Goal: Task Accomplishment & Management: Manage account settings

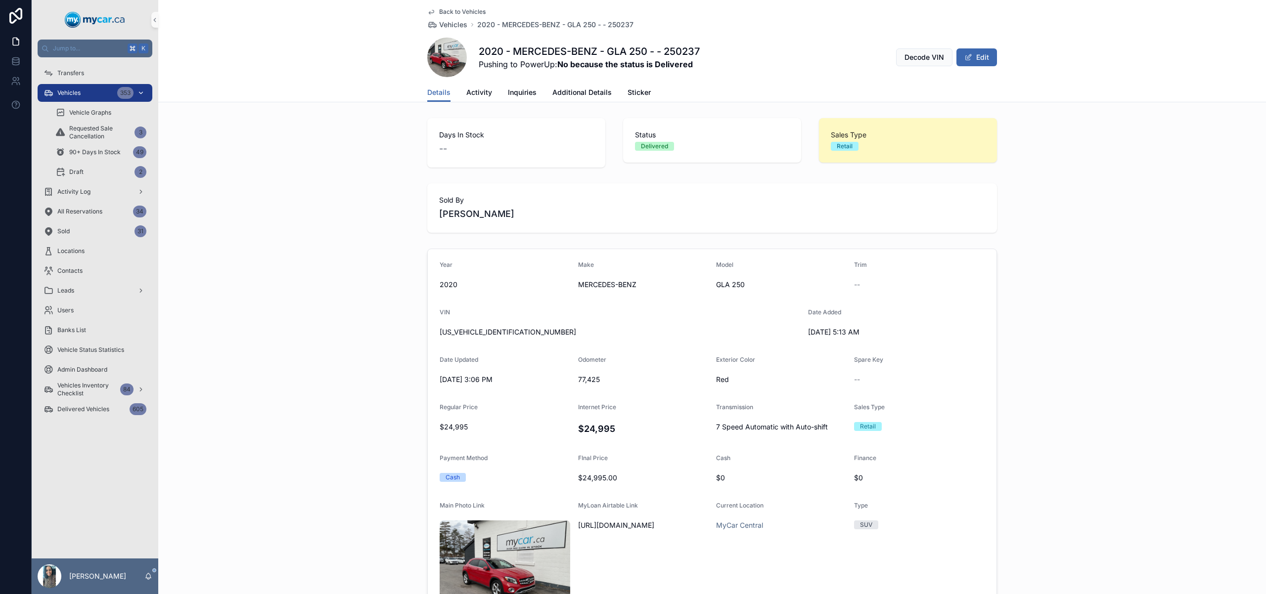
click at [96, 93] on div "Vehicles 353" at bounding box center [95, 93] width 103 height 16
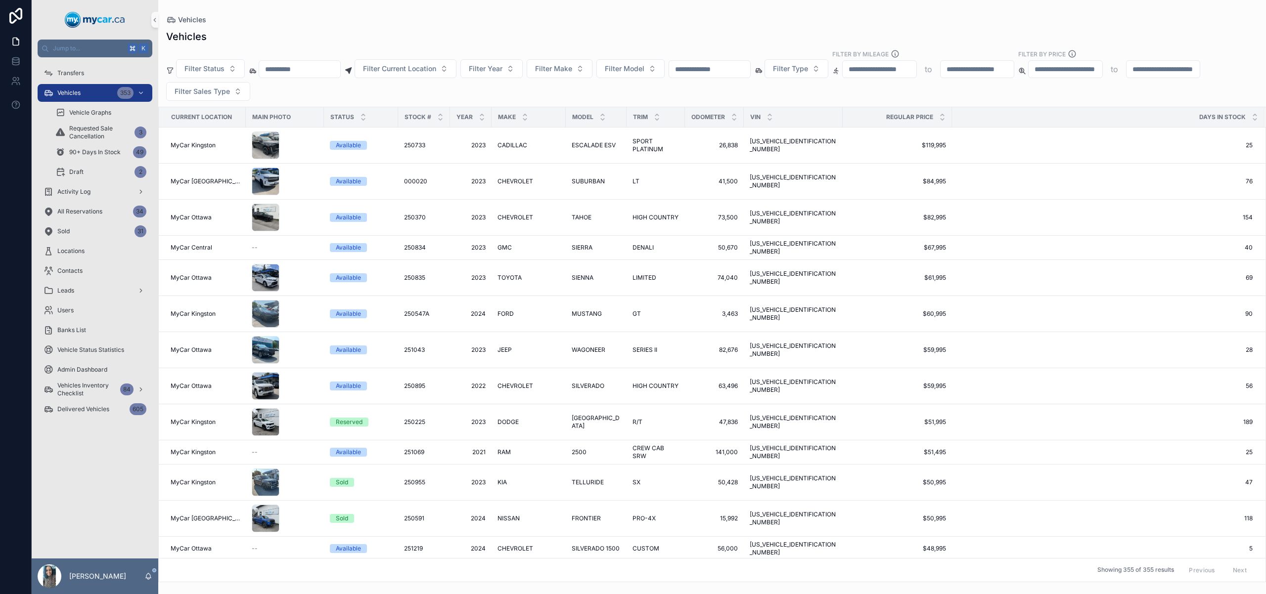
click at [725, 79] on div "Filter Status Filter Current Location Filter Year Filter Make Filter Model Filt…" at bounding box center [712, 74] width 1108 height 51
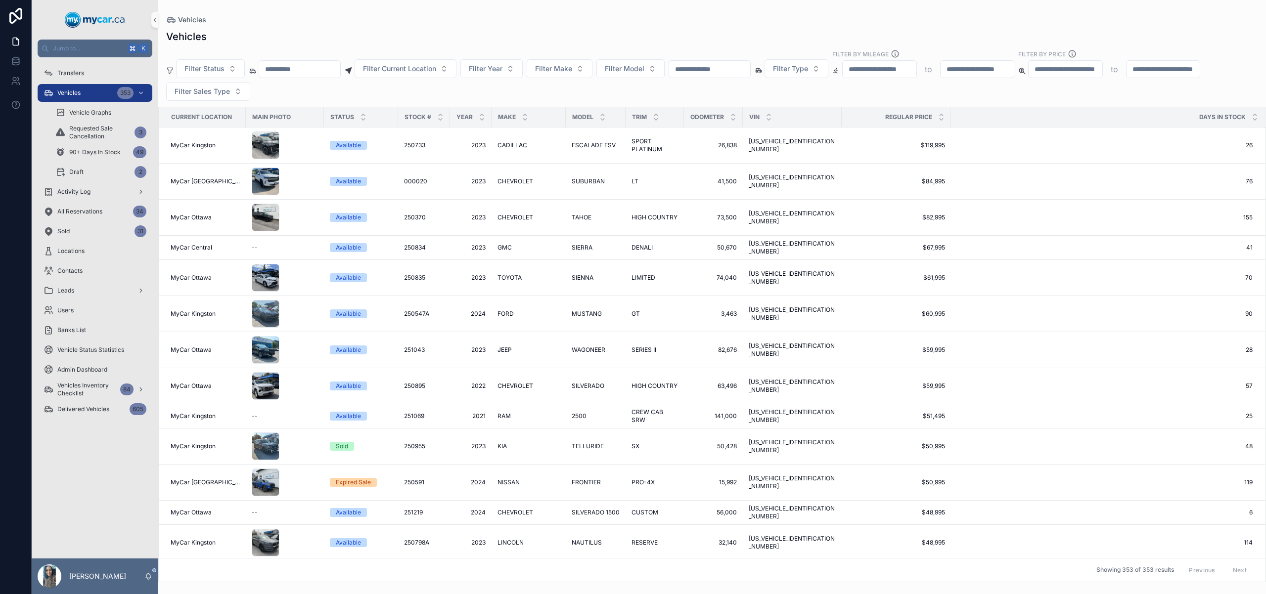
click at [747, 63] on input "scrollable content" at bounding box center [709, 69] width 81 height 14
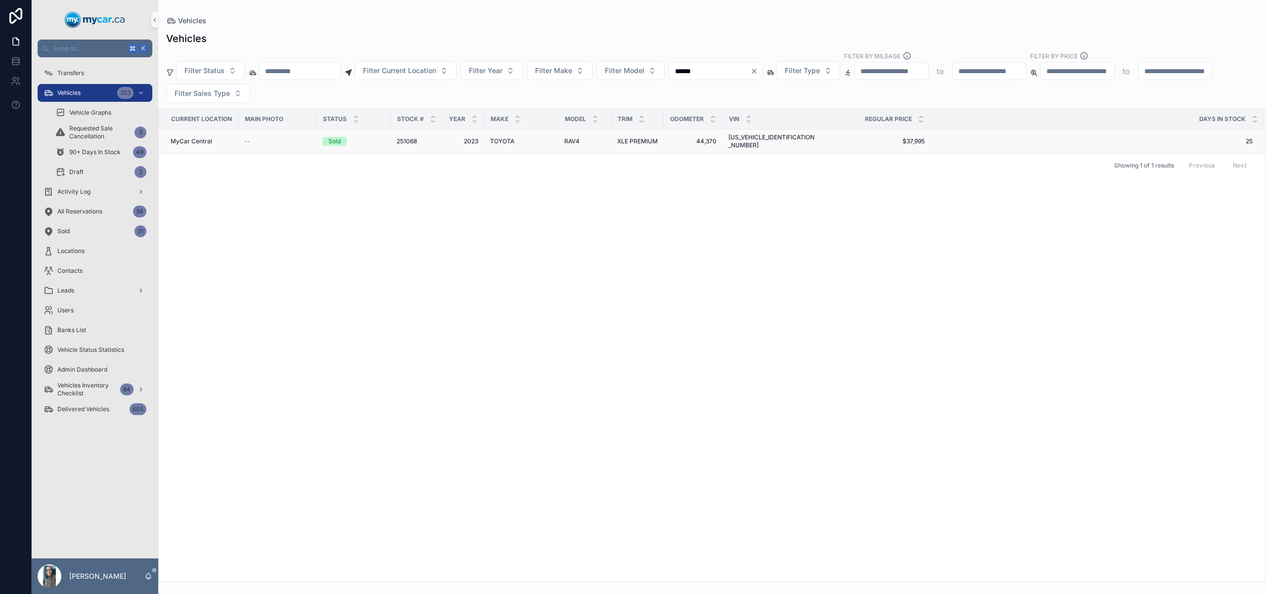
type input "******"
click at [570, 137] on span "RAV4" at bounding box center [571, 141] width 15 height 8
click at [445, 138] on td "2023 2023" at bounding box center [464, 142] width 42 height 24
click at [854, 138] on span "$37,995" at bounding box center [875, 141] width 97 height 8
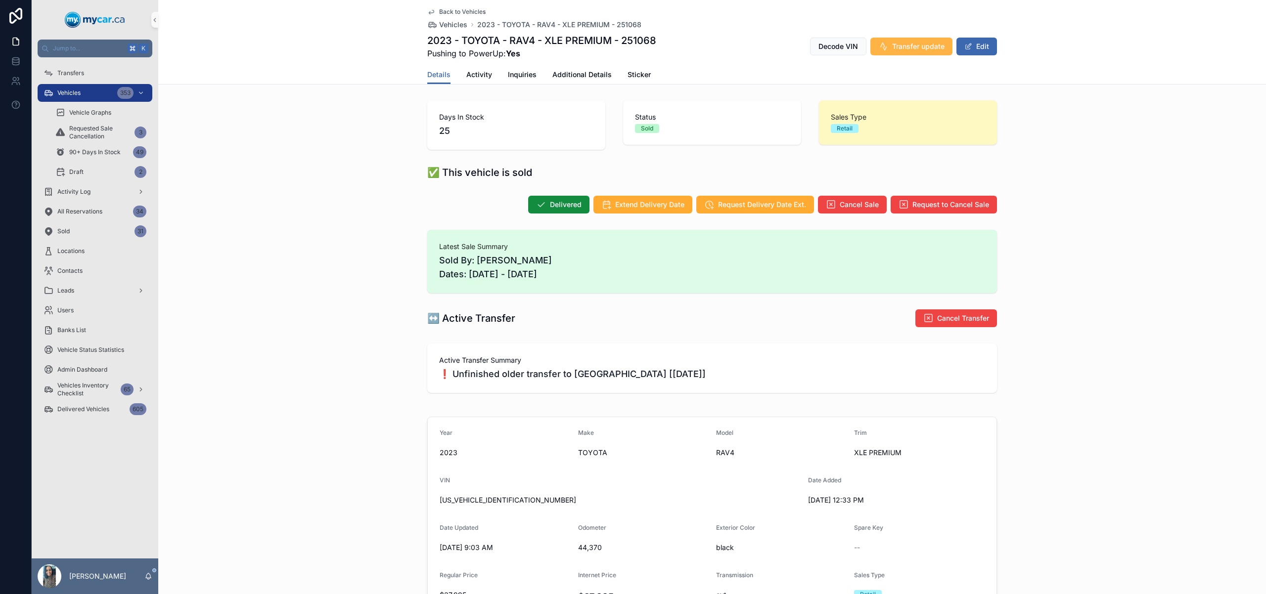
click at [915, 45] on span "Transfer update" at bounding box center [918, 47] width 52 height 10
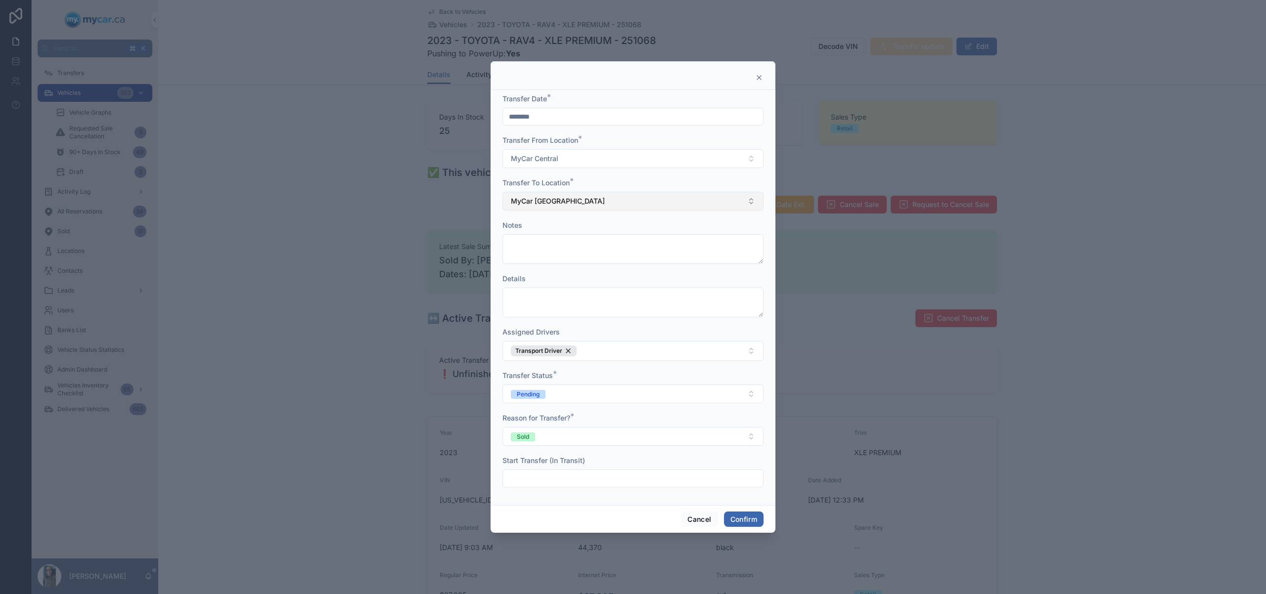
click at [578, 207] on button "MyCar [GEOGRAPHIC_DATA]" at bounding box center [632, 201] width 261 height 19
click at [571, 327] on div "MyCar Ottawa" at bounding box center [633, 321] width 256 height 16
click at [614, 390] on button "Pending" at bounding box center [632, 394] width 261 height 19
click at [591, 450] on div "In Transit" at bounding box center [633, 448] width 256 height 15
click at [746, 515] on button "Confirm" at bounding box center [744, 520] width 40 height 16
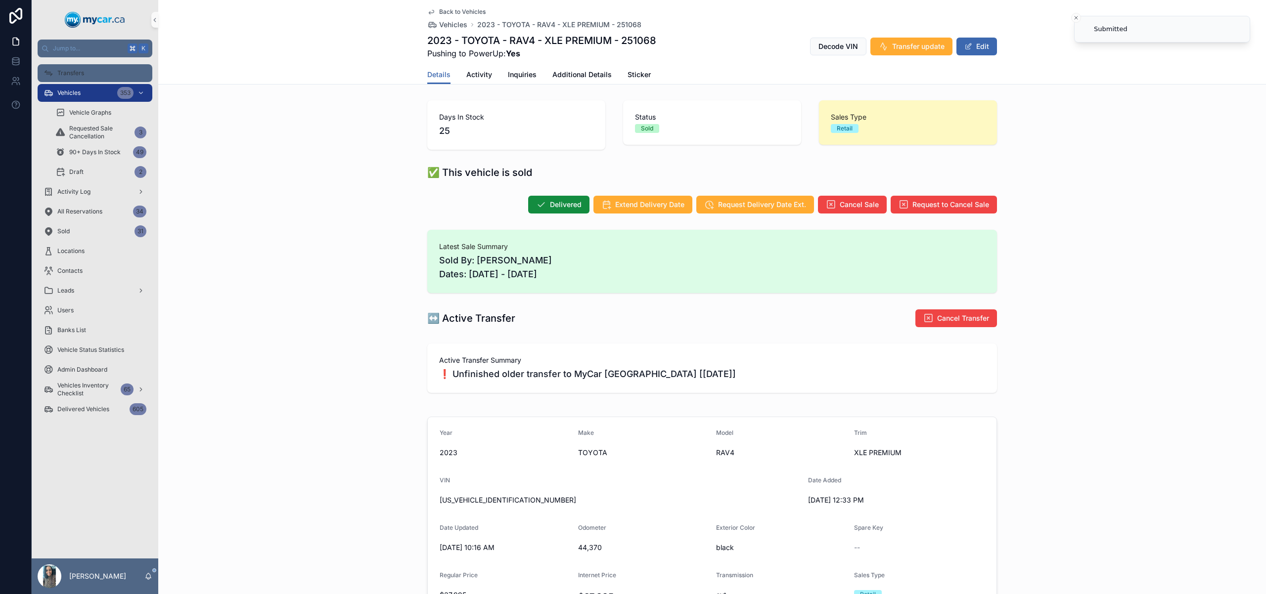
click at [89, 66] on div "Transfers" at bounding box center [95, 73] width 103 height 16
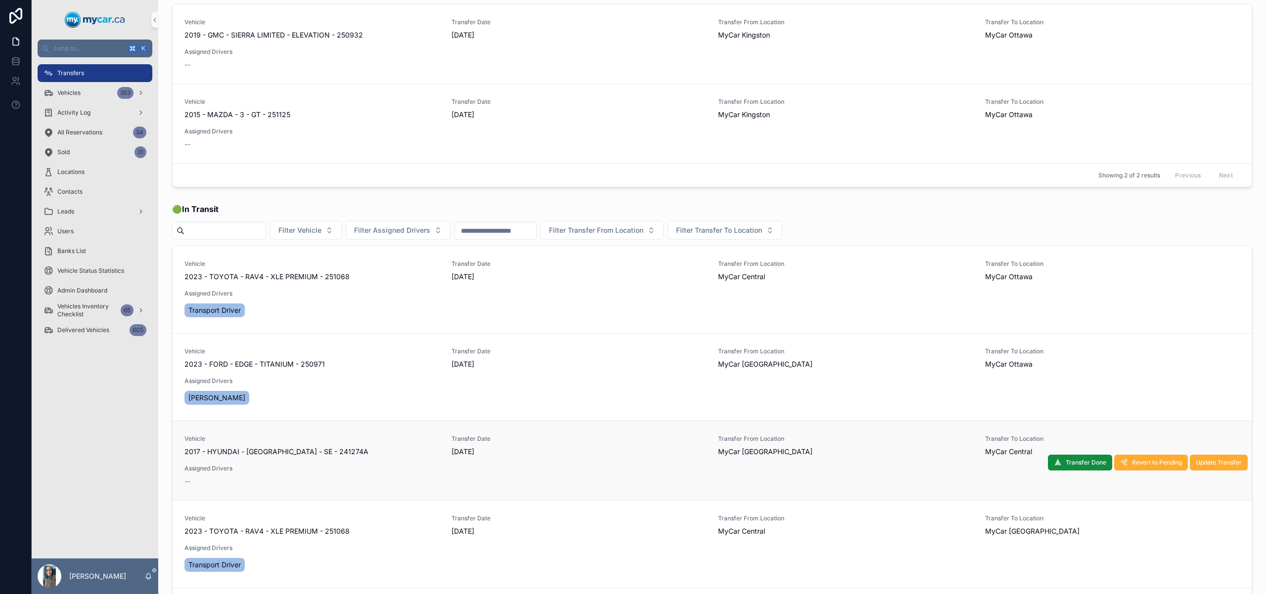
scroll to position [55, 0]
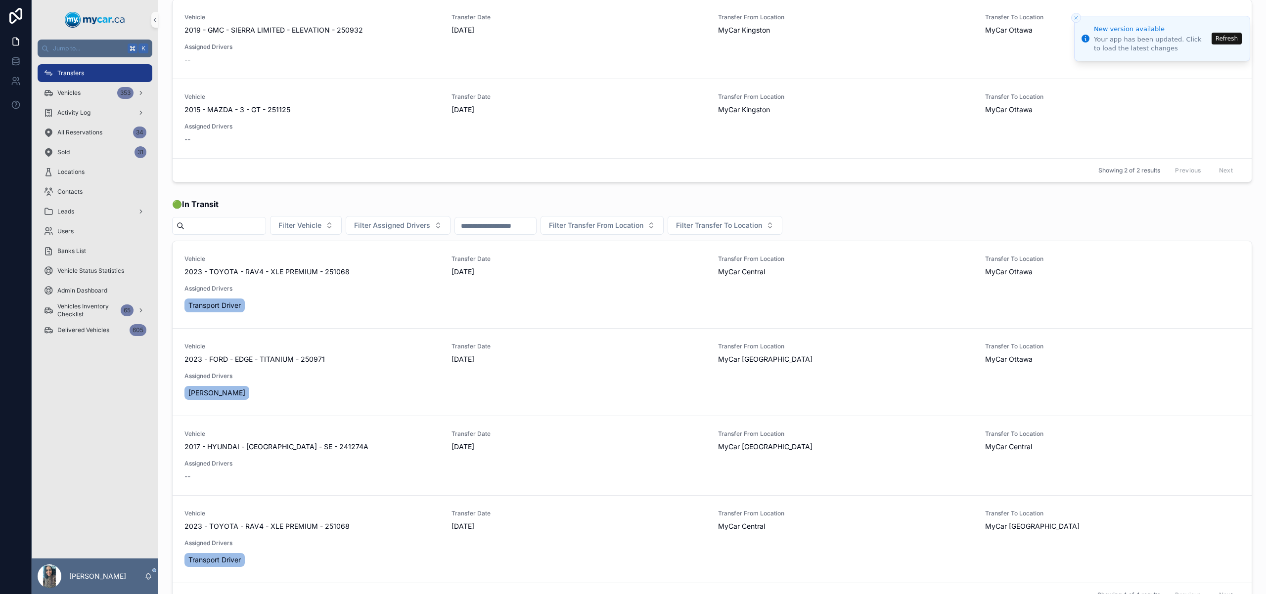
click at [110, 74] on div "Transfers" at bounding box center [95, 73] width 103 height 16
click at [87, 98] on div "Vehicles 353" at bounding box center [95, 93] width 103 height 16
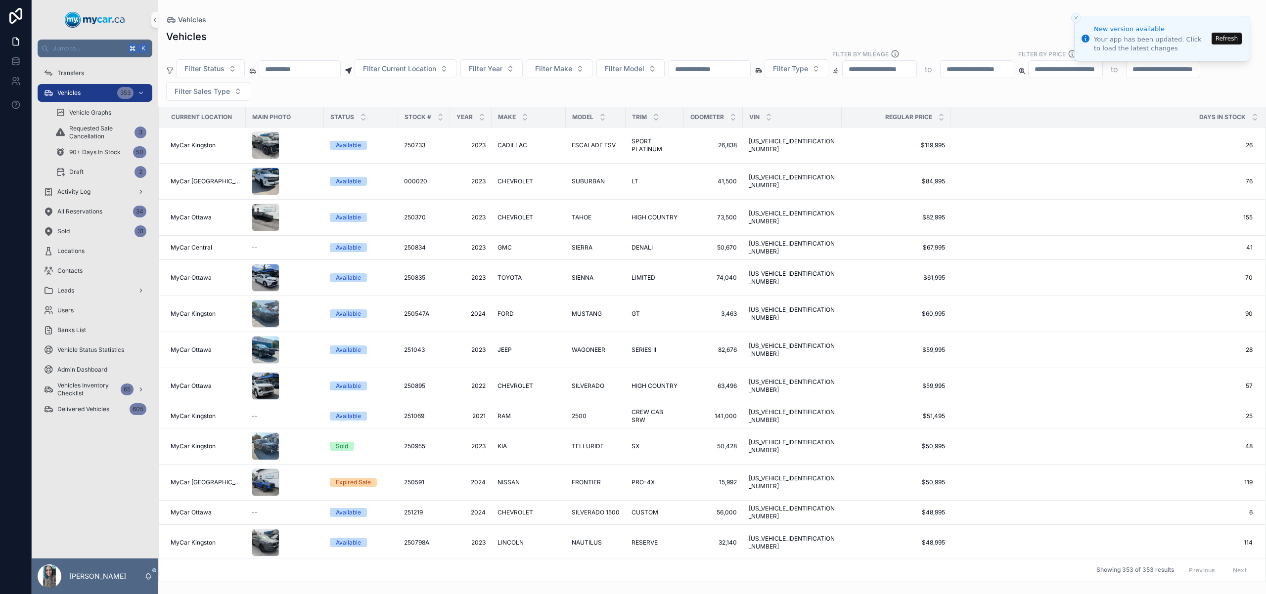
click at [340, 68] on input "scrollable content" at bounding box center [299, 69] width 81 height 14
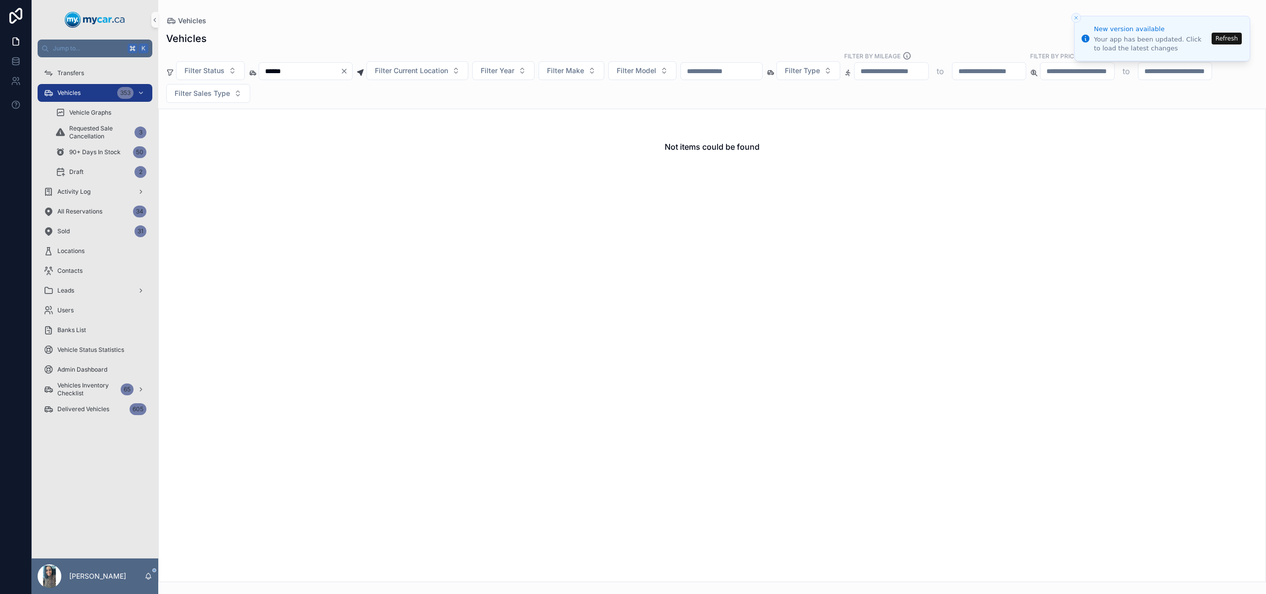
click at [297, 71] on input "******" at bounding box center [299, 71] width 81 height 14
type input "******"
click at [1076, 18] on icon "Close toast" at bounding box center [1076, 18] width 6 height 6
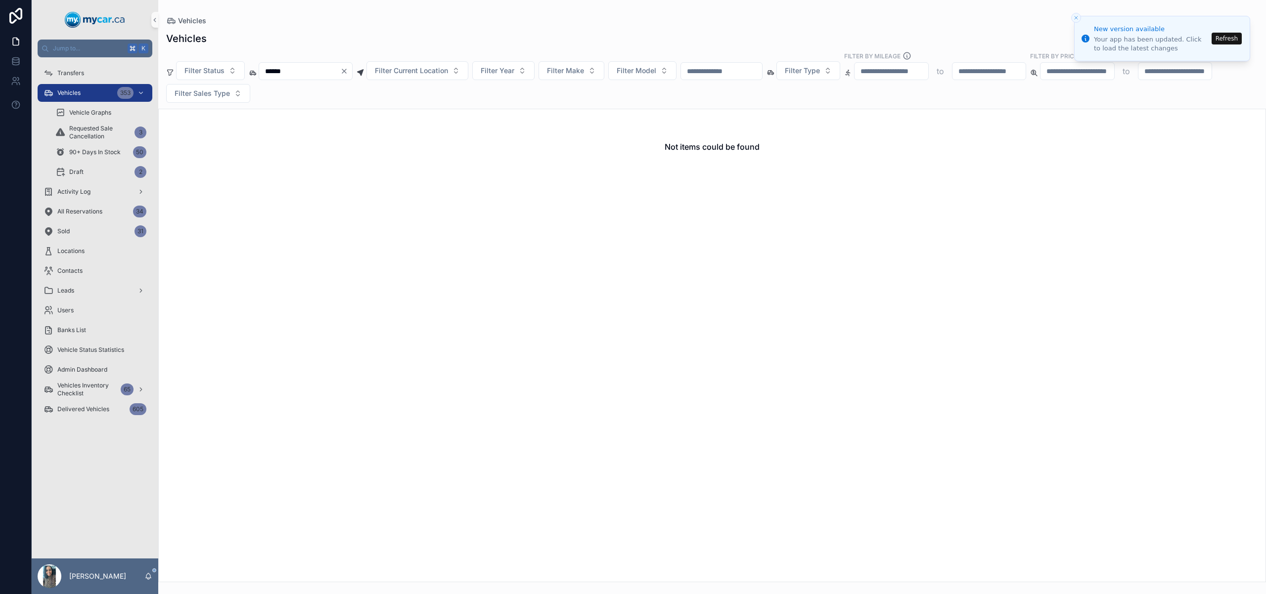
click at [1070, 17] on div "Vehicles" at bounding box center [712, 21] width 1092 height 10
click at [1074, 16] on icon "Close toast" at bounding box center [1076, 18] width 6 height 6
click at [348, 70] on icon "Clear" at bounding box center [344, 71] width 8 height 8
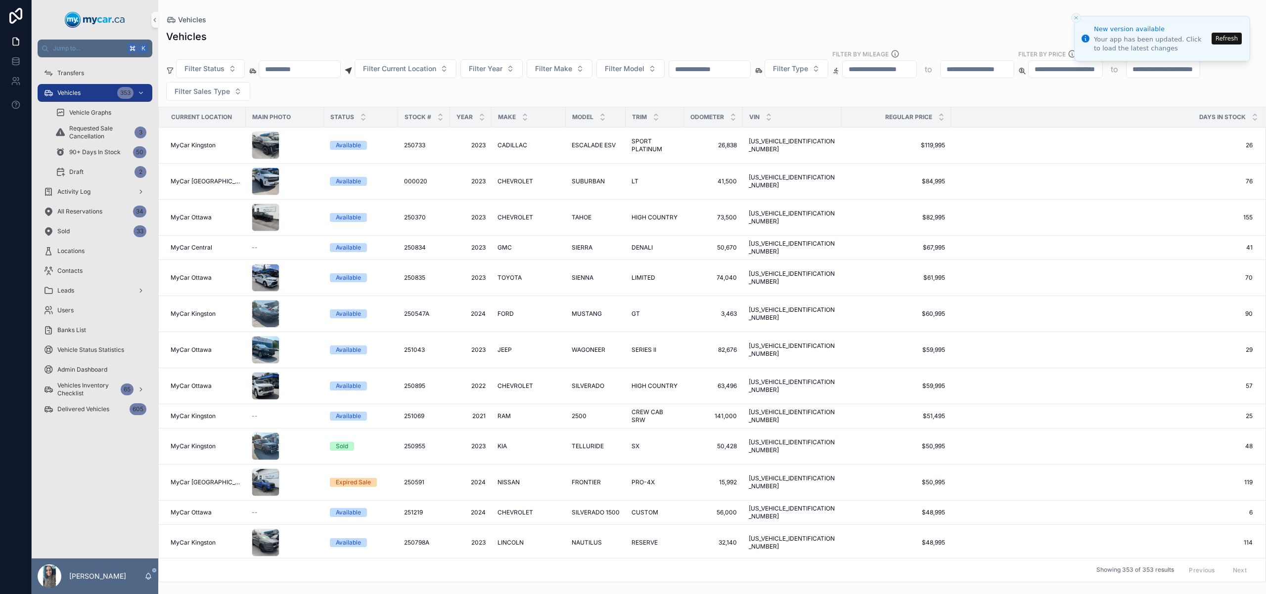
click at [1074, 15] on icon "Close toast" at bounding box center [1076, 18] width 6 height 6
click at [1078, 14] on button "Close toast" at bounding box center [1076, 18] width 10 height 10
click at [1076, 19] on icon "Close toast" at bounding box center [1076, 18] width 6 height 6
click at [1233, 40] on button "Refresh" at bounding box center [1227, 39] width 30 height 12
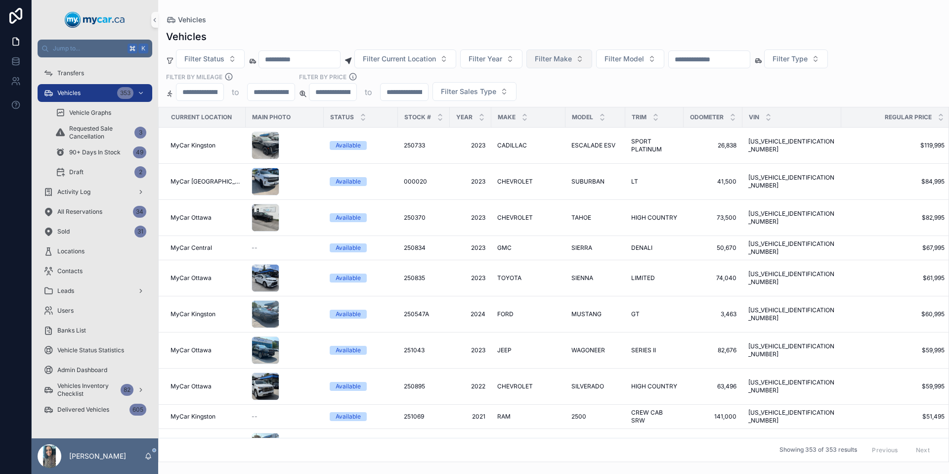
click at [592, 59] on button "Filter Make" at bounding box center [560, 58] width 66 height 19
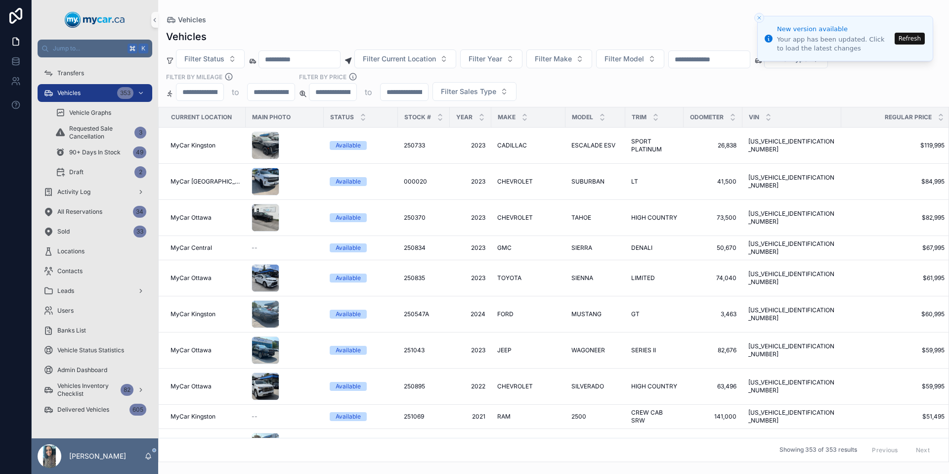
click at [575, 45] on div "Vehicles Filter Status Filter Current Location Filter Year Filter Make Filter M…" at bounding box center [553, 243] width 791 height 438
click at [569, 57] on span "Filter Make" at bounding box center [553, 59] width 37 height 10
type input "***"
click at [678, 84] on div "Filter Status Filter Current Location Filter Year Filter Make Filter Model Filt…" at bounding box center [553, 74] width 791 height 51
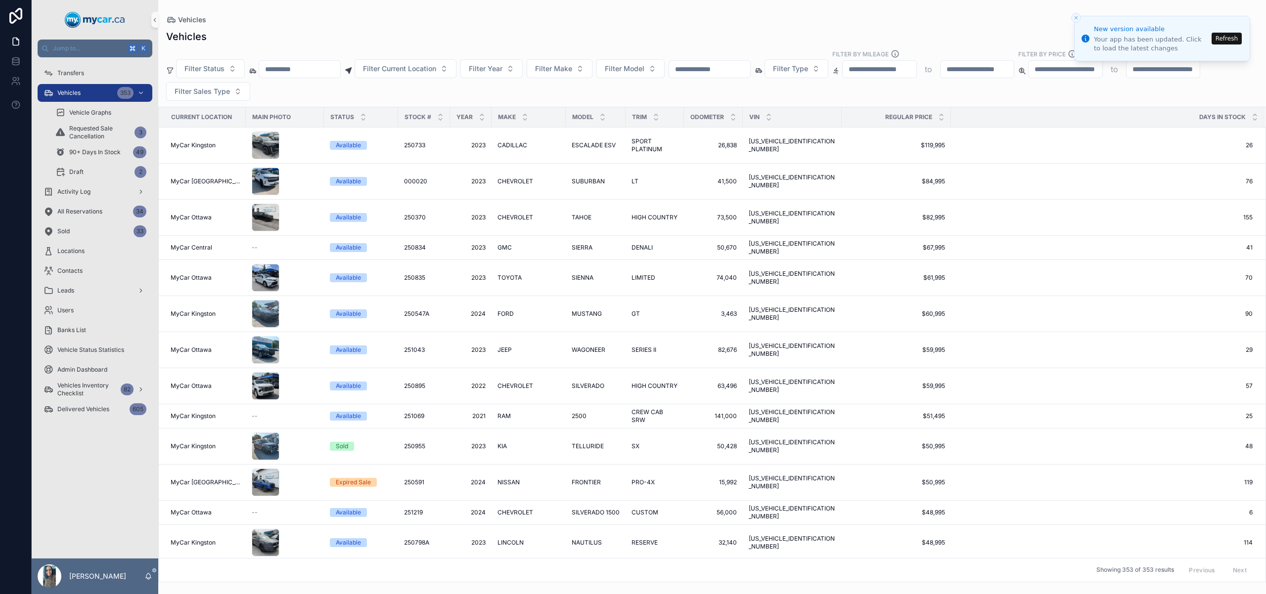
click at [919, 39] on div "Vehicles" at bounding box center [712, 37] width 1092 height 14
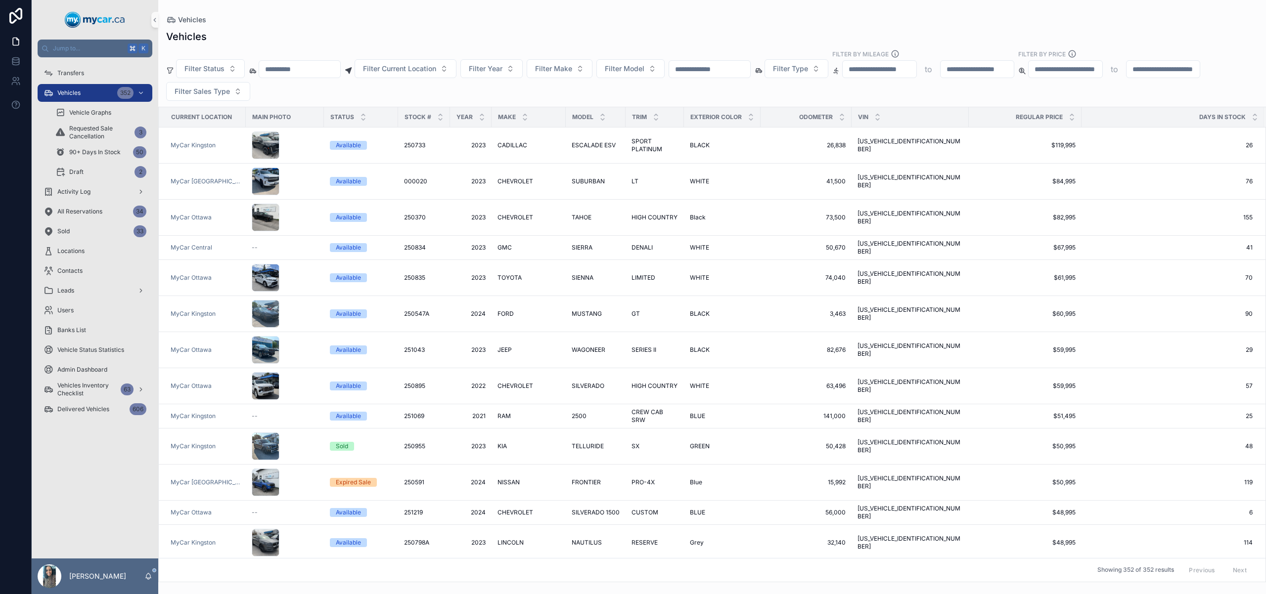
click at [744, 67] on input "scrollable content" at bounding box center [709, 69] width 81 height 14
paste input "******"
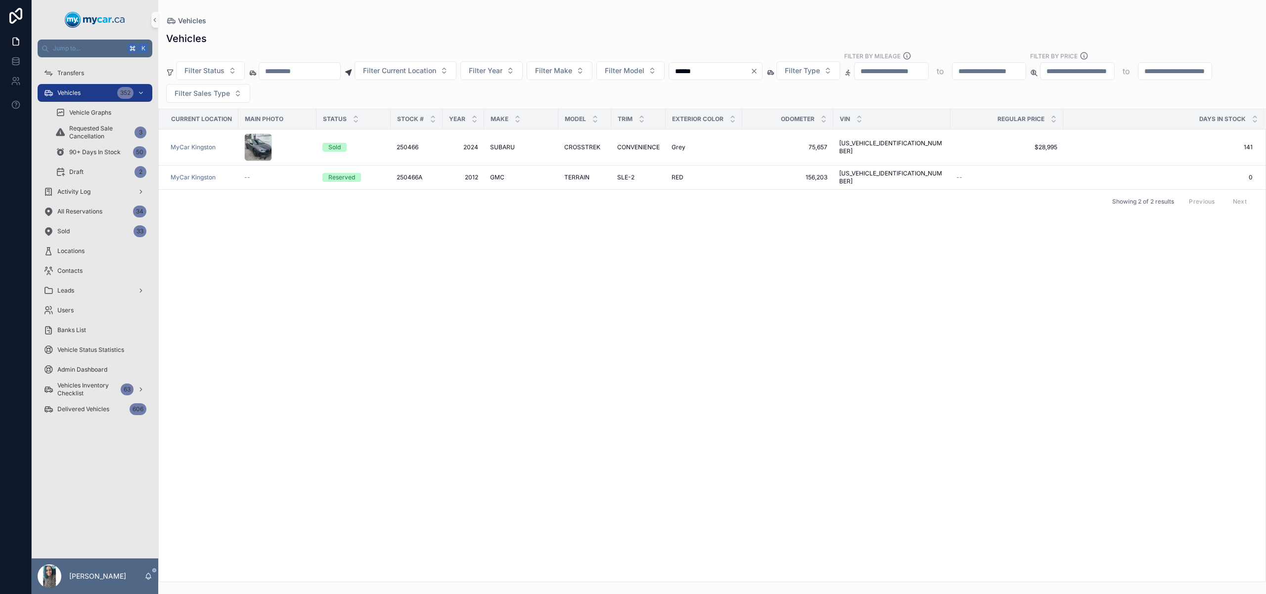
click at [750, 70] on input "******" at bounding box center [709, 71] width 81 height 14
type input "******"
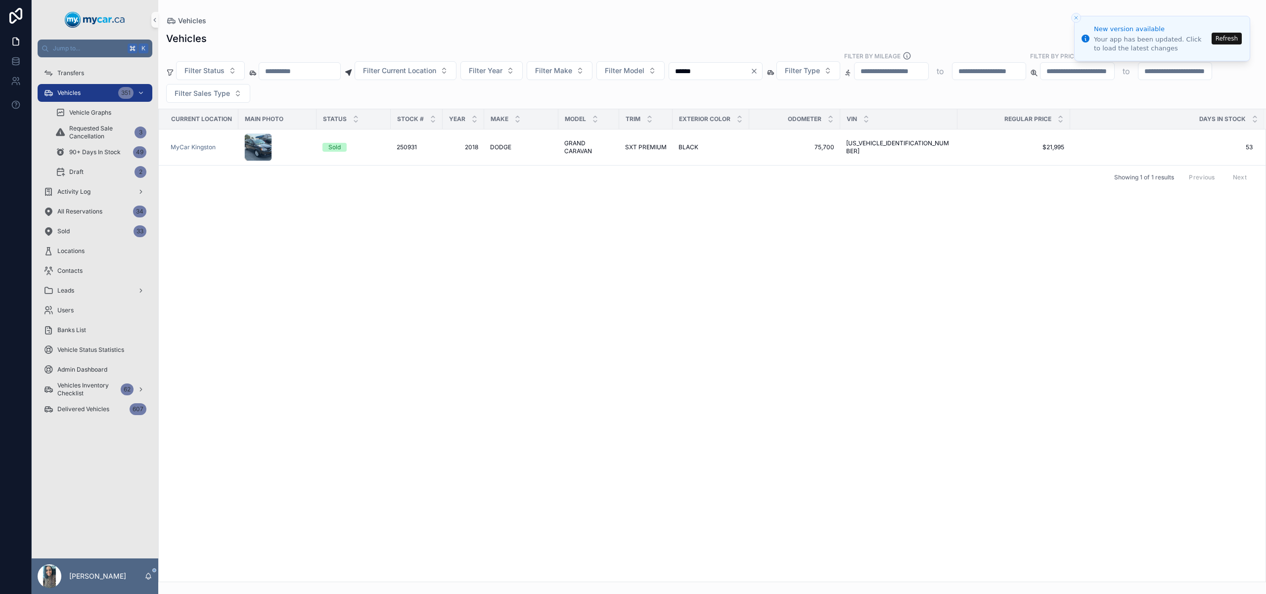
click at [323, 71] on input "scrollable content" at bounding box center [299, 71] width 81 height 14
click at [756, 70] on icon "Clear" at bounding box center [754, 71] width 4 height 4
click at [325, 73] on input "scrollable content" at bounding box center [299, 71] width 81 height 14
click at [324, 70] on input "****" at bounding box center [299, 71] width 81 height 14
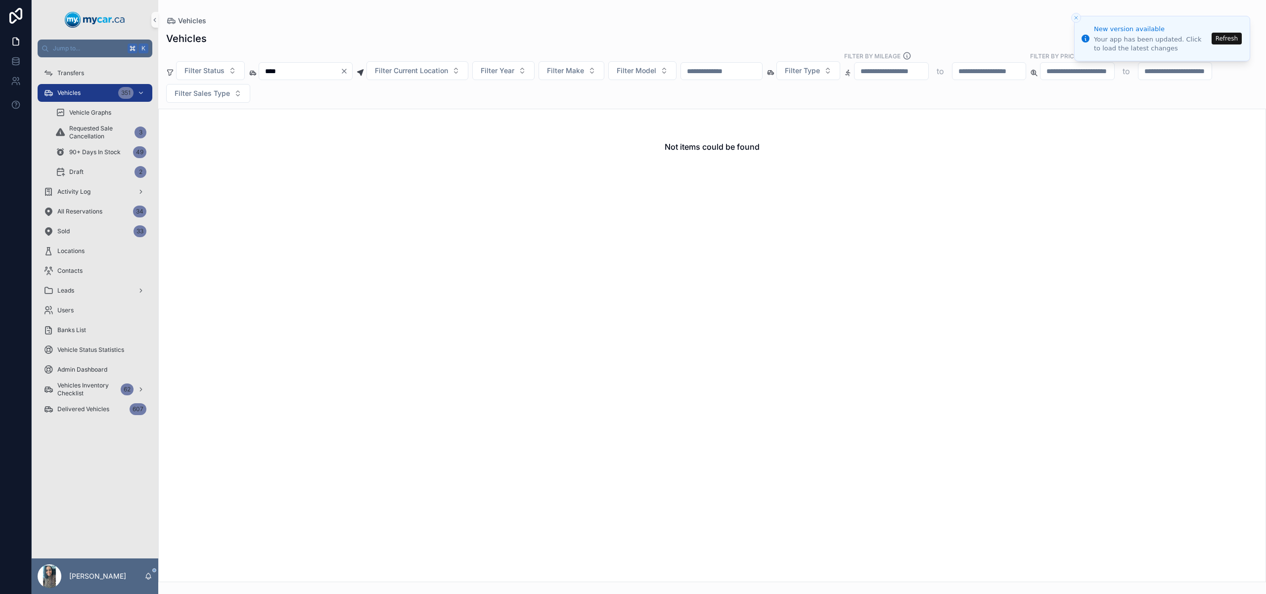
type input "****"
click at [348, 73] on icon "Clear" at bounding box center [344, 71] width 8 height 8
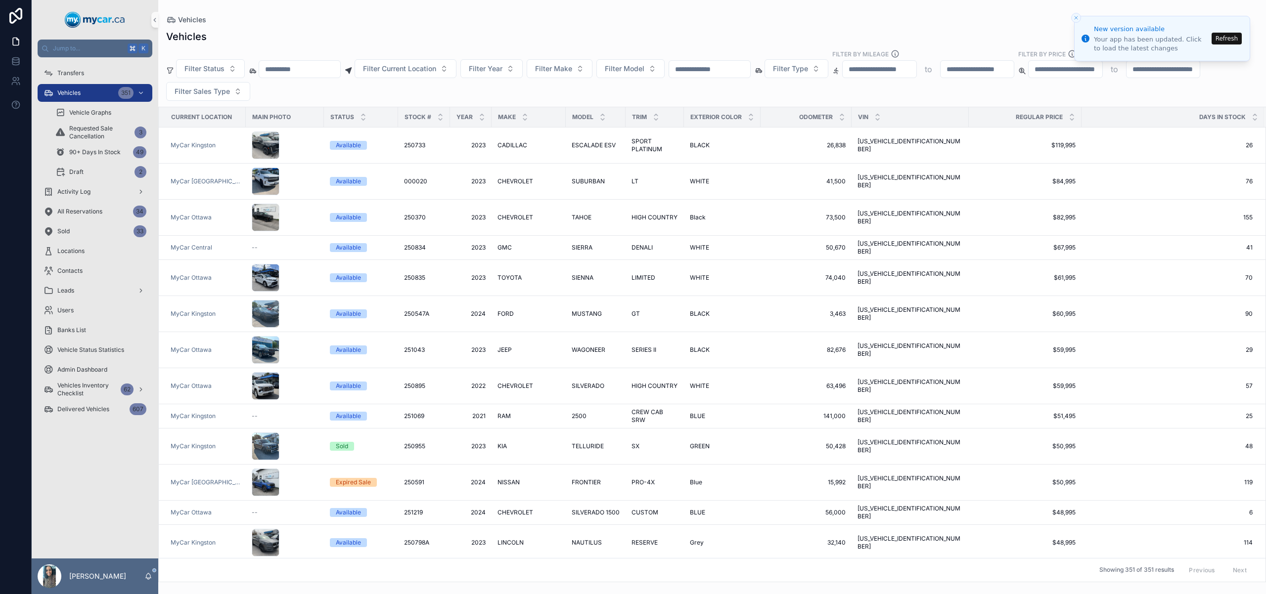
click at [334, 63] on input "scrollable content" at bounding box center [299, 69] width 81 height 14
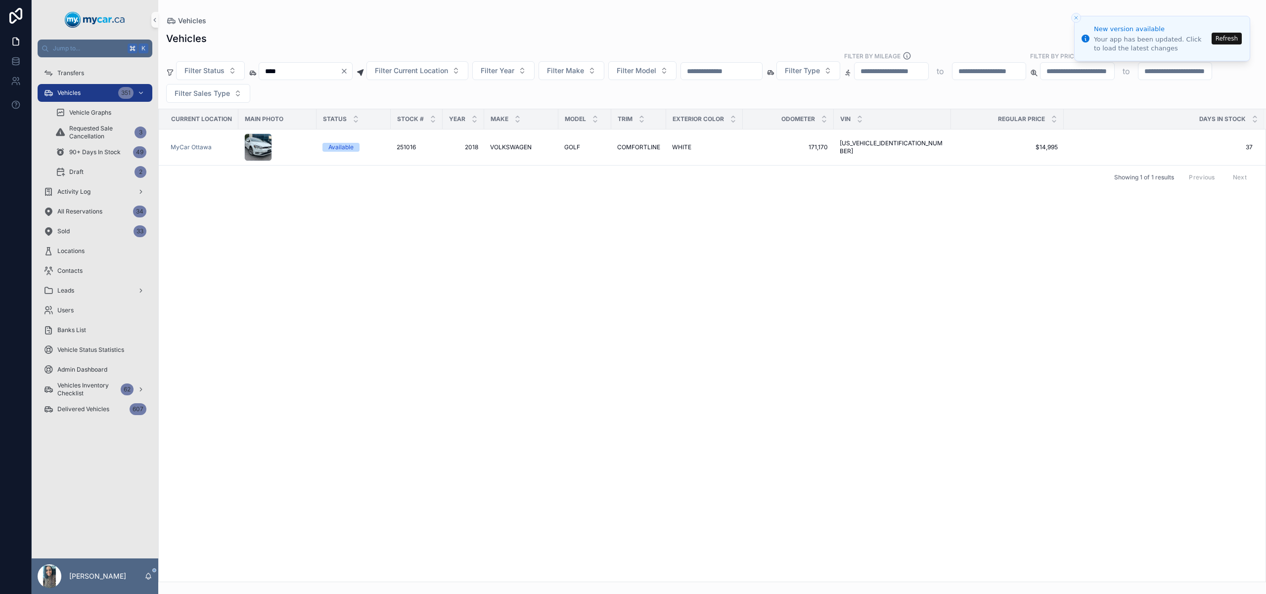
click at [320, 68] on input "****" at bounding box center [299, 71] width 81 height 14
type input "****"
click at [348, 68] on icon "Clear" at bounding box center [344, 71] width 8 height 8
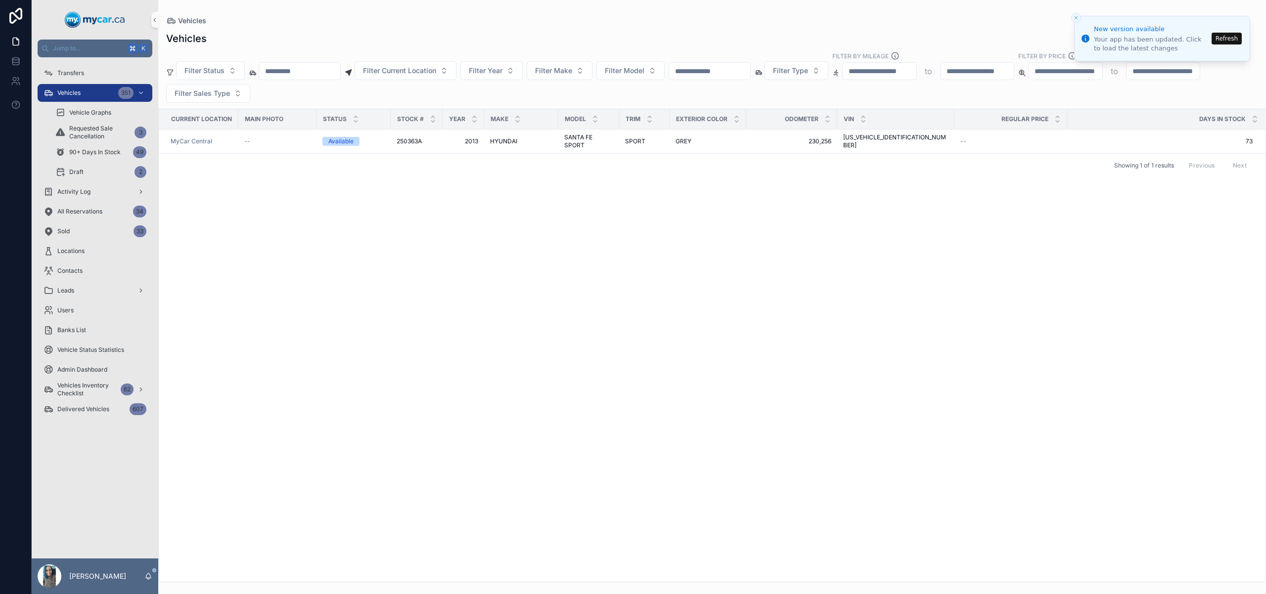
click at [322, 77] on div "scrollable content" at bounding box center [300, 71] width 82 height 18
click at [325, 74] on input "scrollable content" at bounding box center [299, 71] width 81 height 14
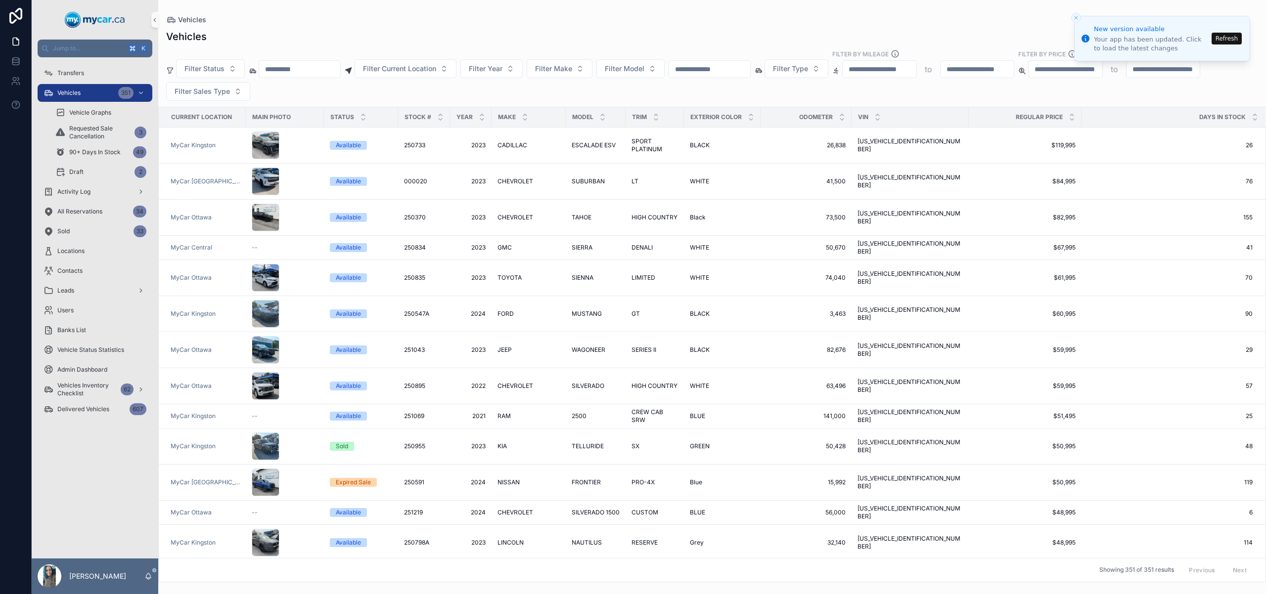
click at [329, 71] on input "scrollable content" at bounding box center [299, 69] width 81 height 14
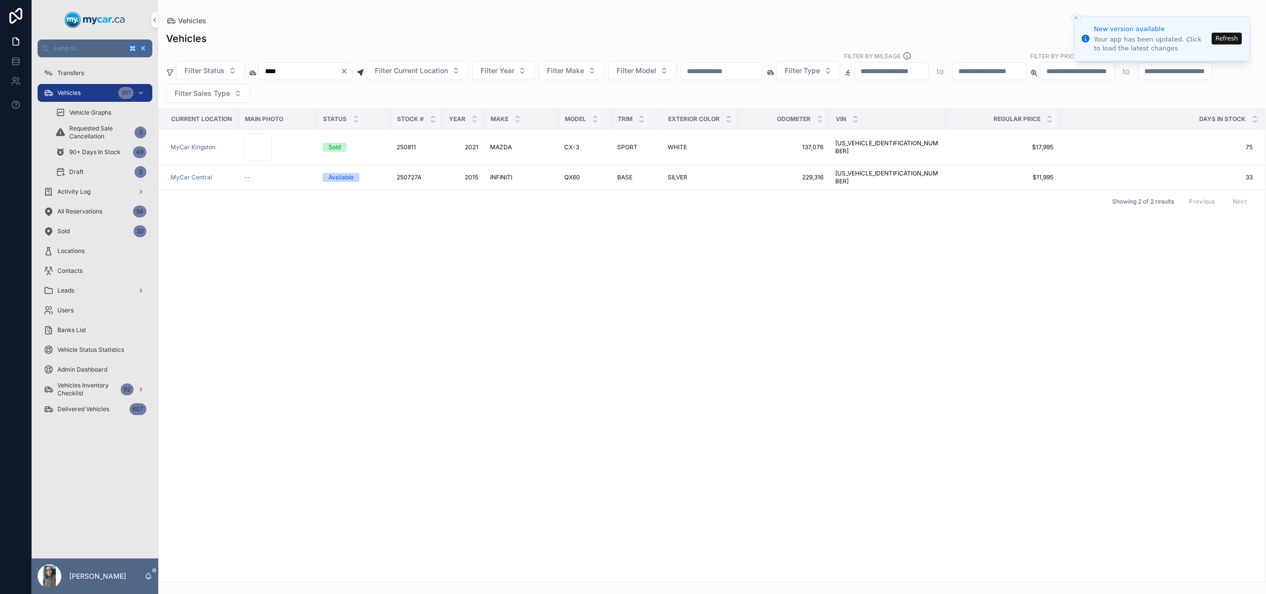
type input "****"
click at [348, 71] on icon "Clear" at bounding box center [344, 71] width 8 height 8
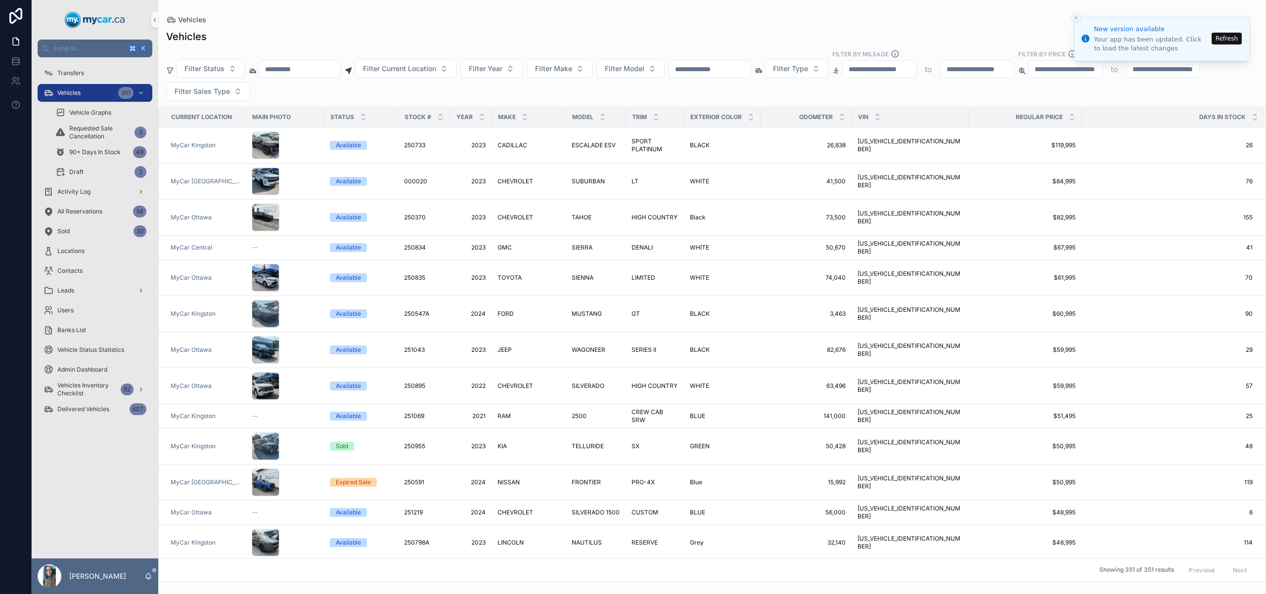
click at [310, 68] on input "scrollable content" at bounding box center [299, 69] width 81 height 14
paste input "**********"
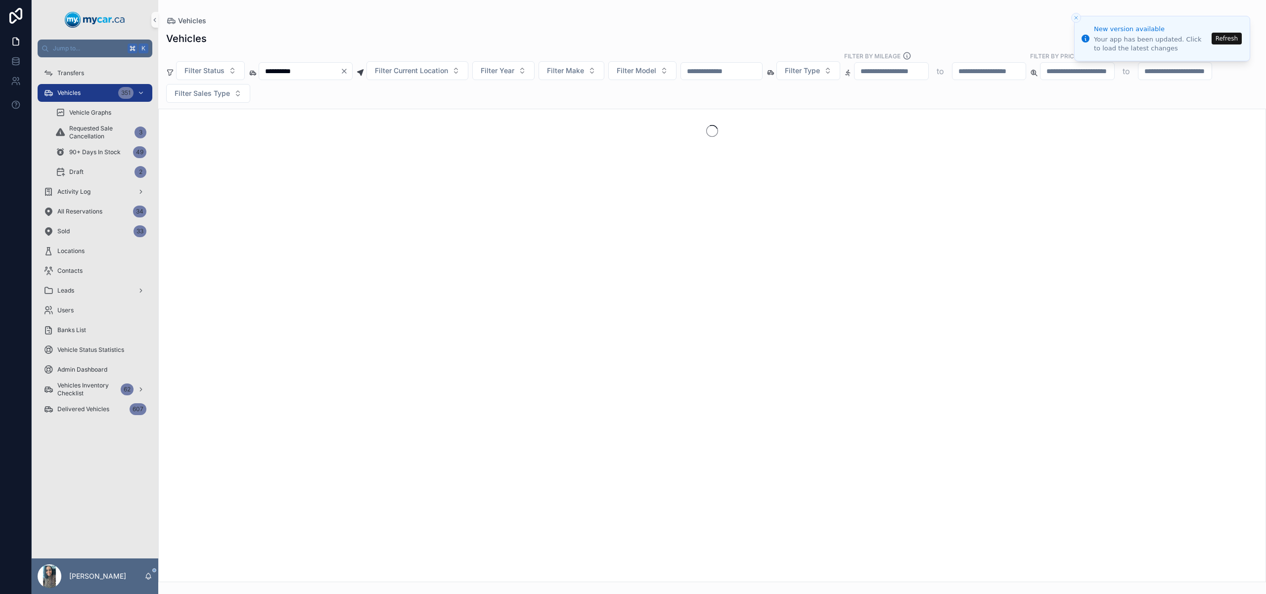
type input "**********"
click at [348, 72] on icon "Clear" at bounding box center [344, 71] width 8 height 8
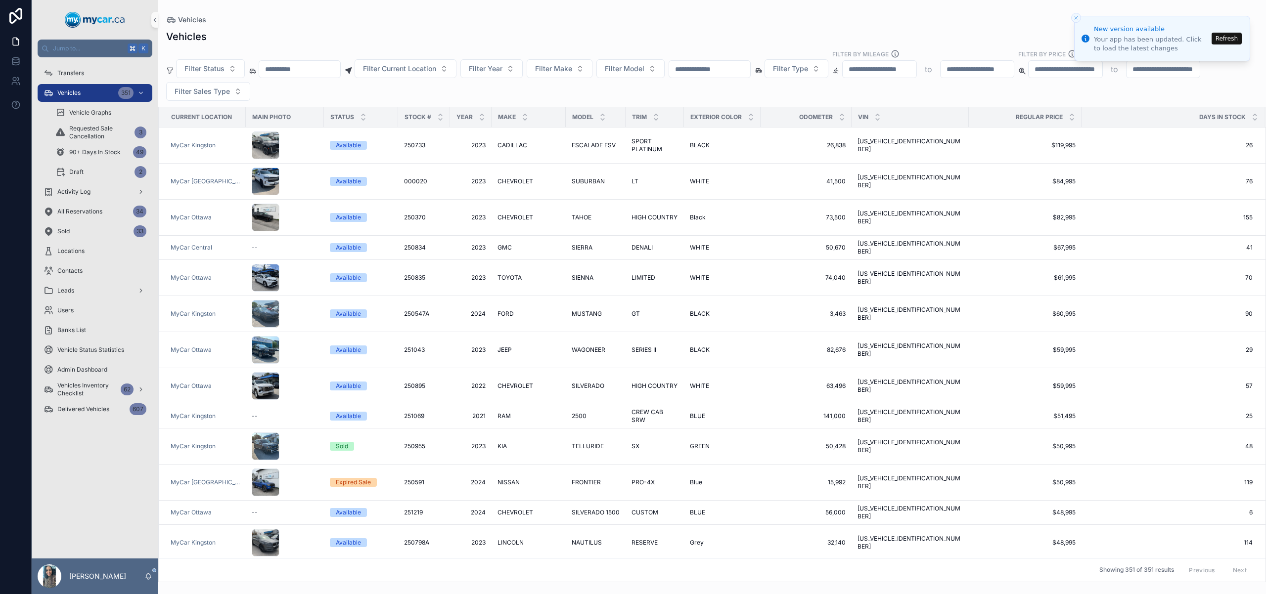
click at [1079, 17] on icon "Close toast" at bounding box center [1076, 18] width 6 height 6
paste input "******"
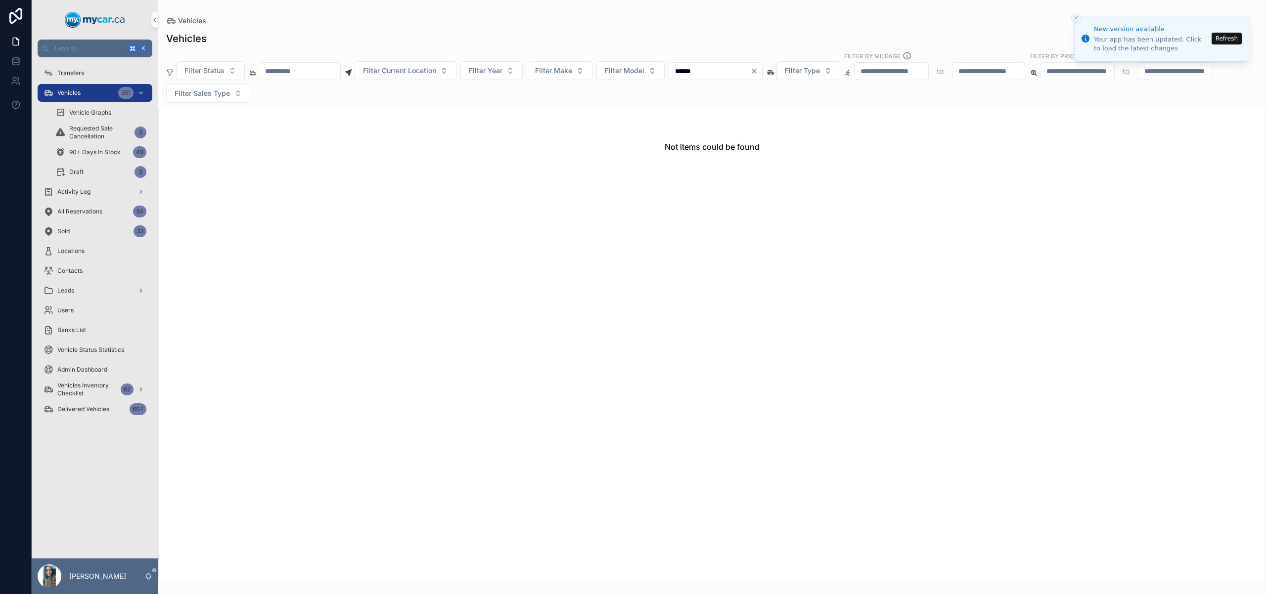
type input "******"
click at [763, 75] on div "******" at bounding box center [716, 71] width 94 height 18
click at [758, 71] on icon "Clear" at bounding box center [754, 71] width 8 height 8
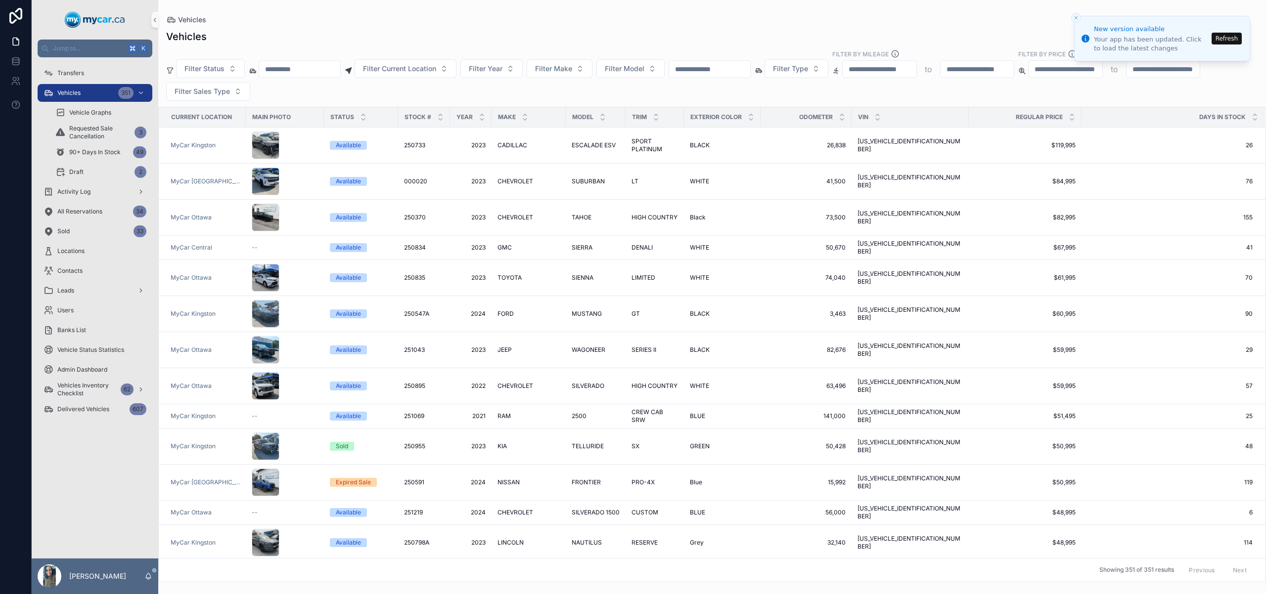
click at [1078, 20] on icon "Close toast" at bounding box center [1076, 18] width 6 height 6
click at [738, 63] on input "scrollable content" at bounding box center [709, 69] width 81 height 14
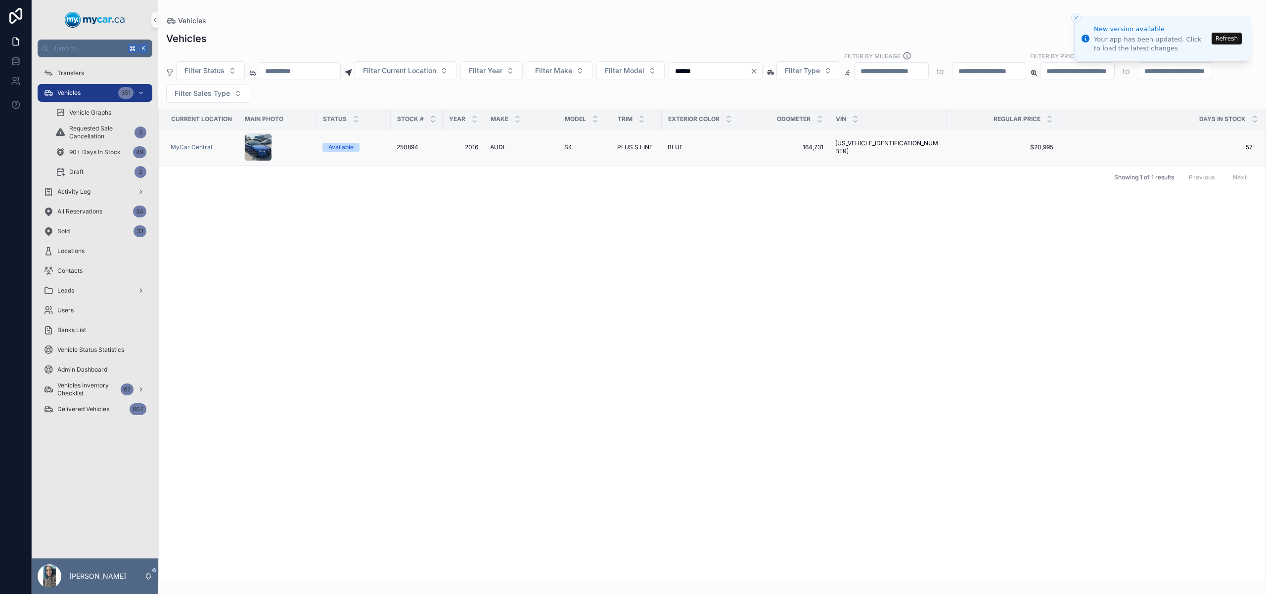
type input "******"
click at [634, 147] on span "PLUS S LINE" at bounding box center [635, 147] width 36 height 8
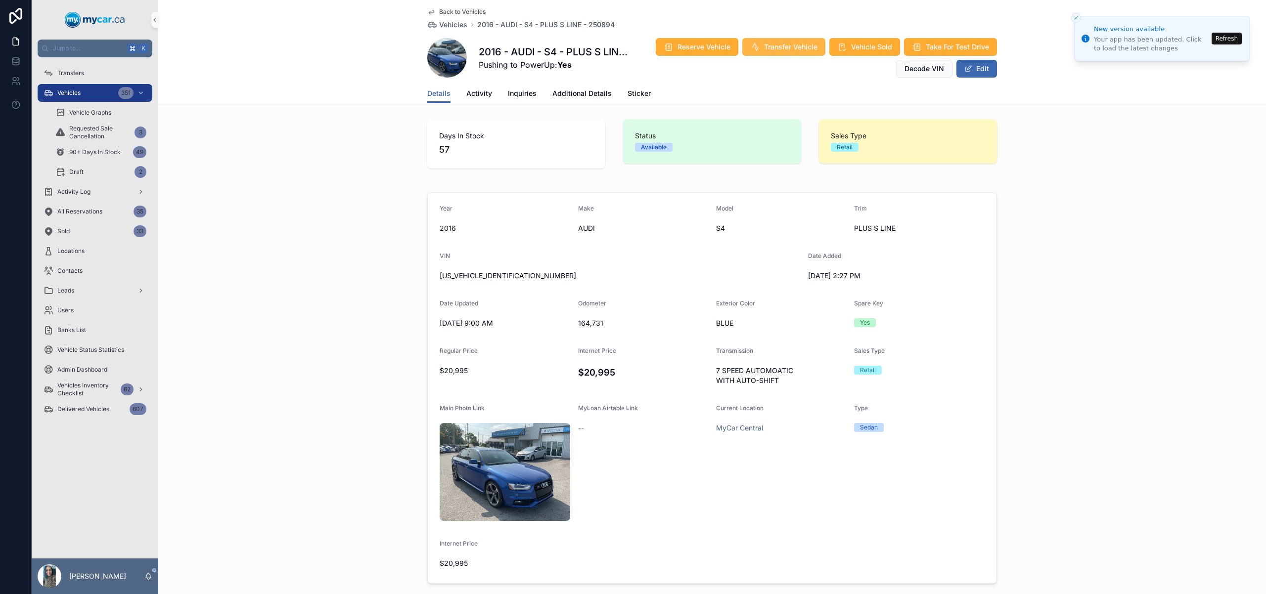
click at [773, 46] on span "Transfer Vehicle" at bounding box center [790, 47] width 53 height 10
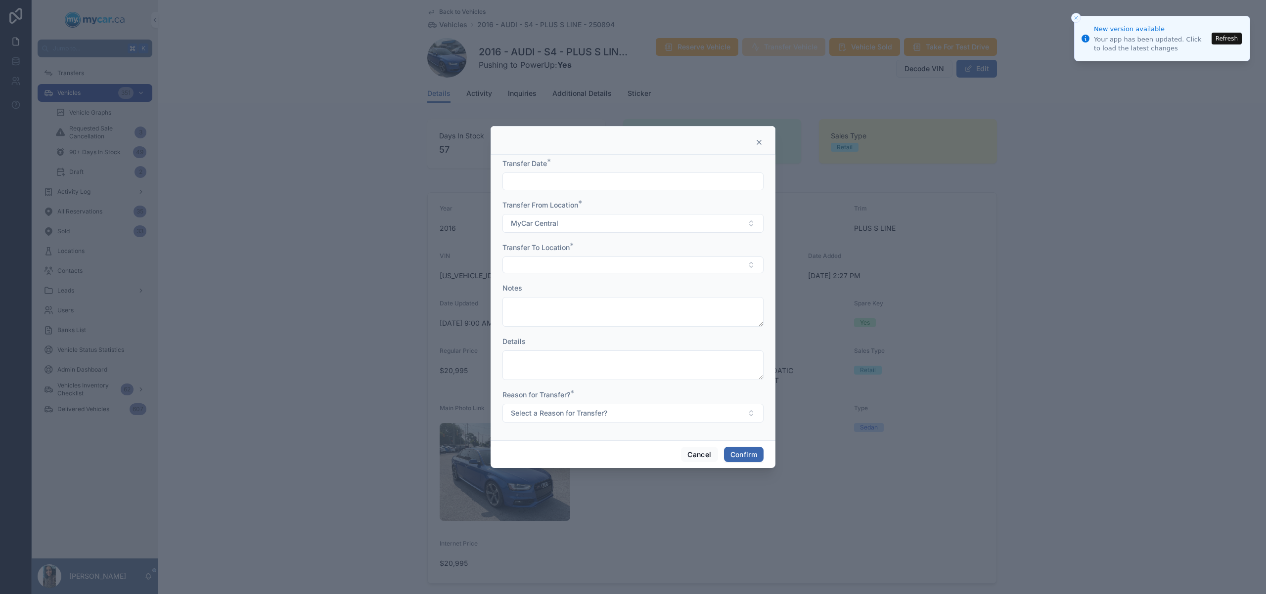
click at [620, 179] on input "text" at bounding box center [633, 182] width 260 height 14
click at [636, 265] on button "3" at bounding box center [633, 264] width 18 height 18
type input "********"
click at [544, 254] on div "Transfer To Location *" at bounding box center [632, 258] width 261 height 31
click at [539, 263] on button "Select Button" at bounding box center [632, 265] width 261 height 17
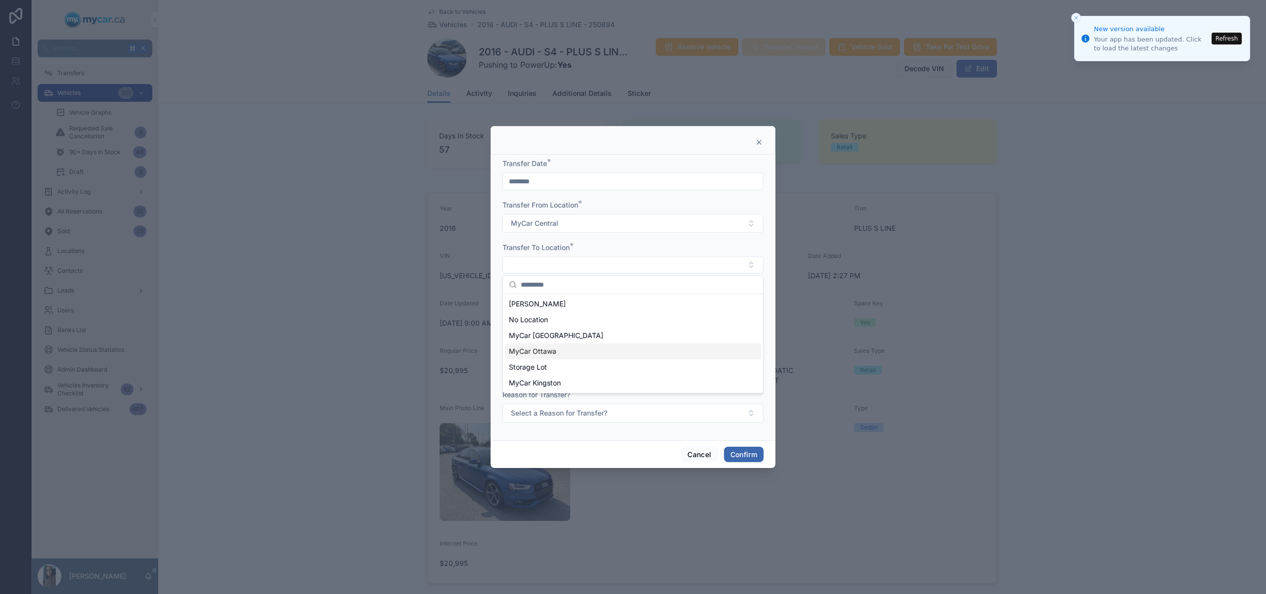
click at [571, 350] on div "MyCar Ottawa" at bounding box center [633, 352] width 256 height 16
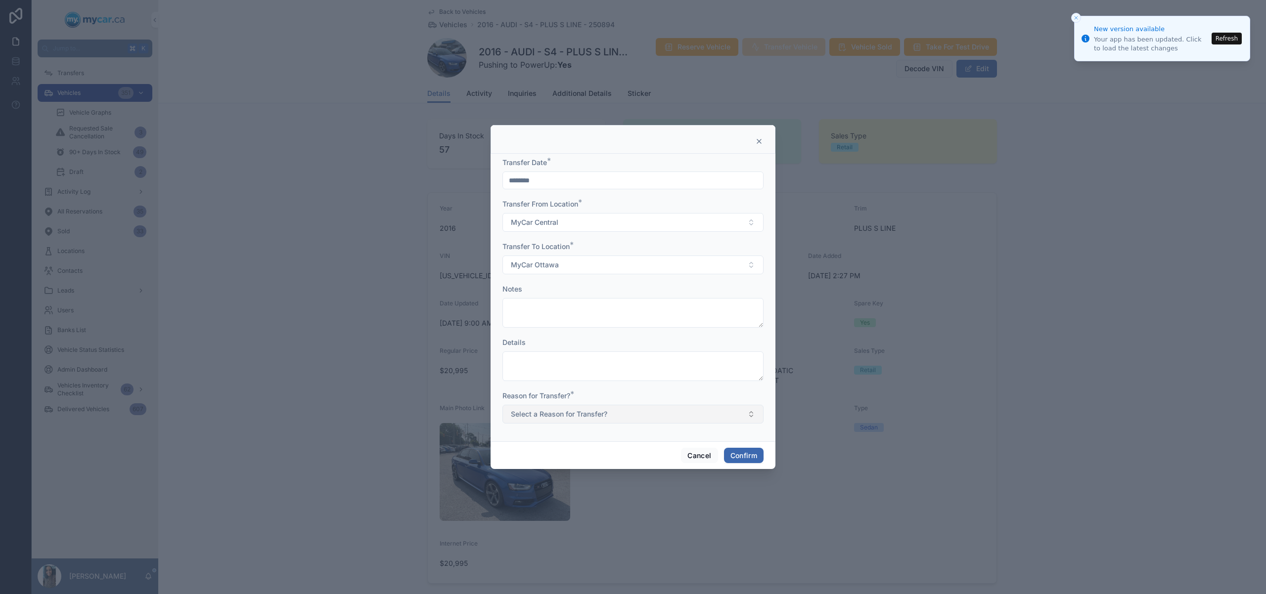
click at [594, 409] on span "Select a Reason for Transfer?" at bounding box center [559, 414] width 96 height 10
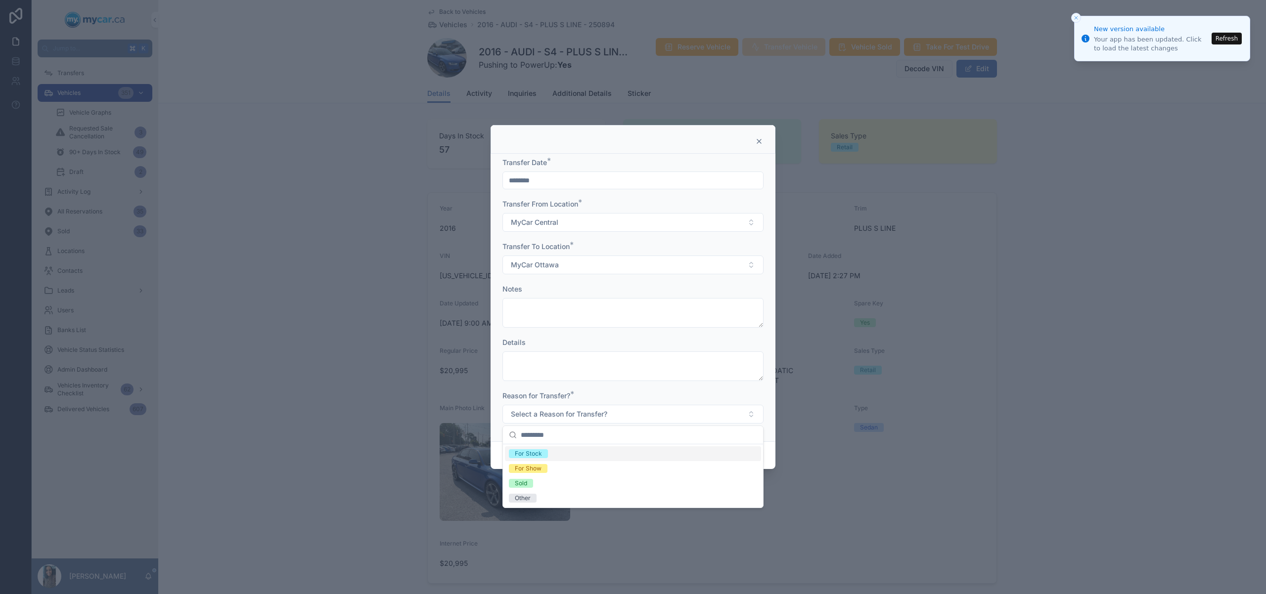
click at [584, 453] on div "For Stock" at bounding box center [633, 454] width 256 height 15
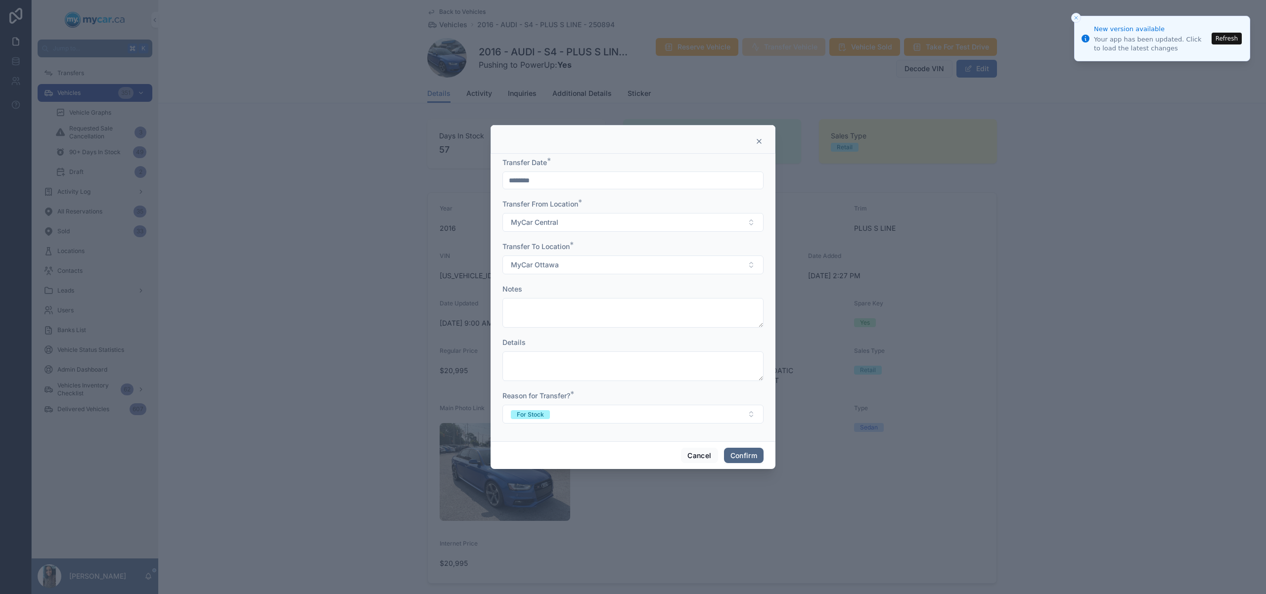
click at [739, 454] on button "Confirm" at bounding box center [744, 456] width 40 height 16
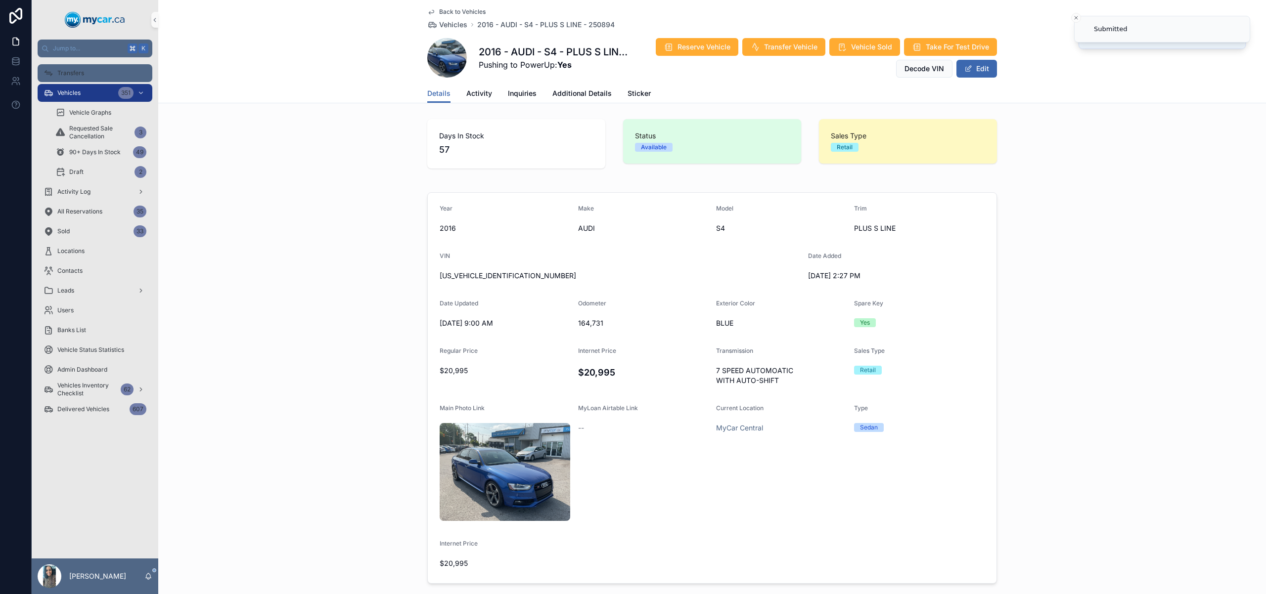
click at [88, 76] on div "Transfers" at bounding box center [95, 73] width 103 height 16
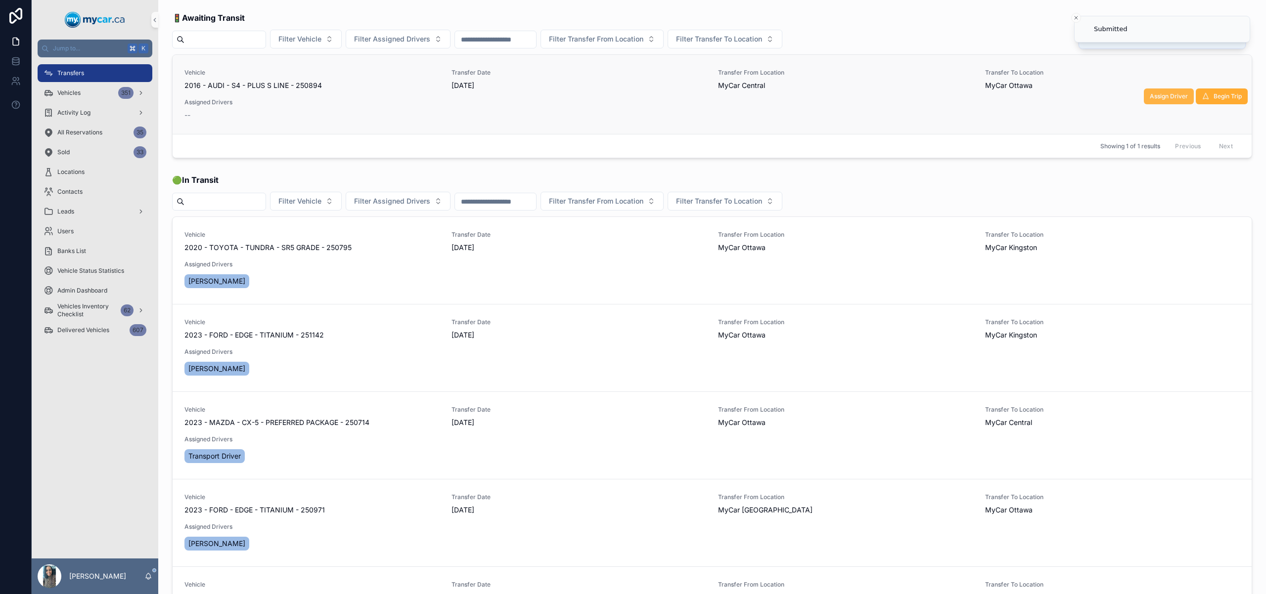
click at [1173, 99] on span "Assign Driver" at bounding box center [1169, 96] width 38 height 8
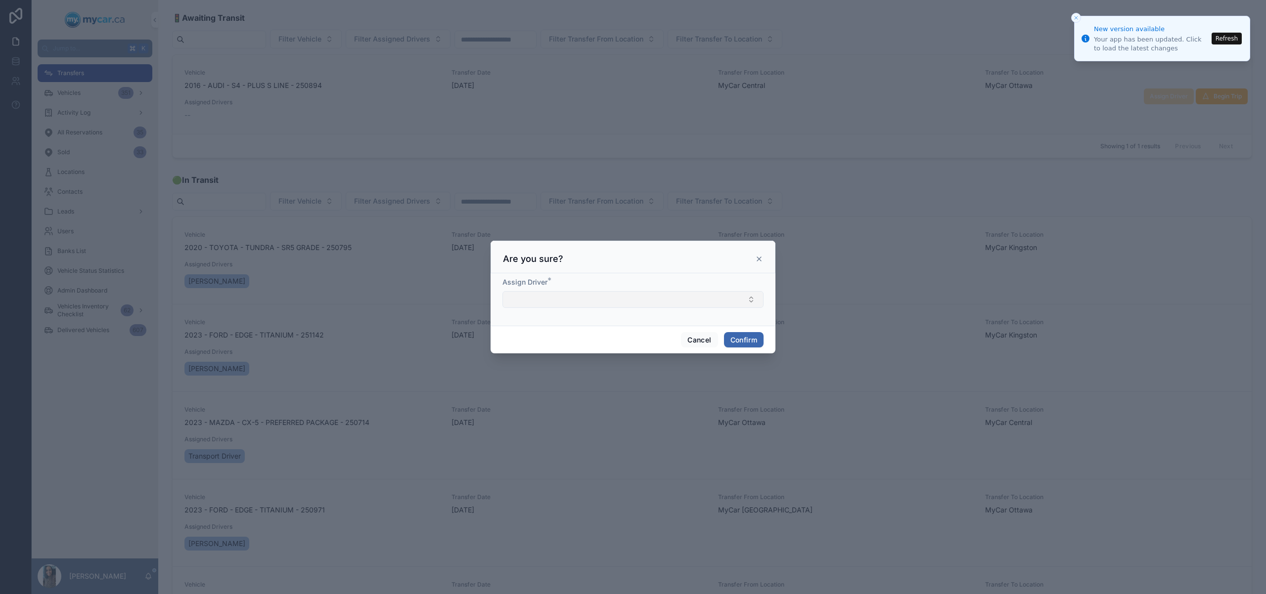
click at [705, 297] on button "Select Button" at bounding box center [632, 299] width 261 height 17
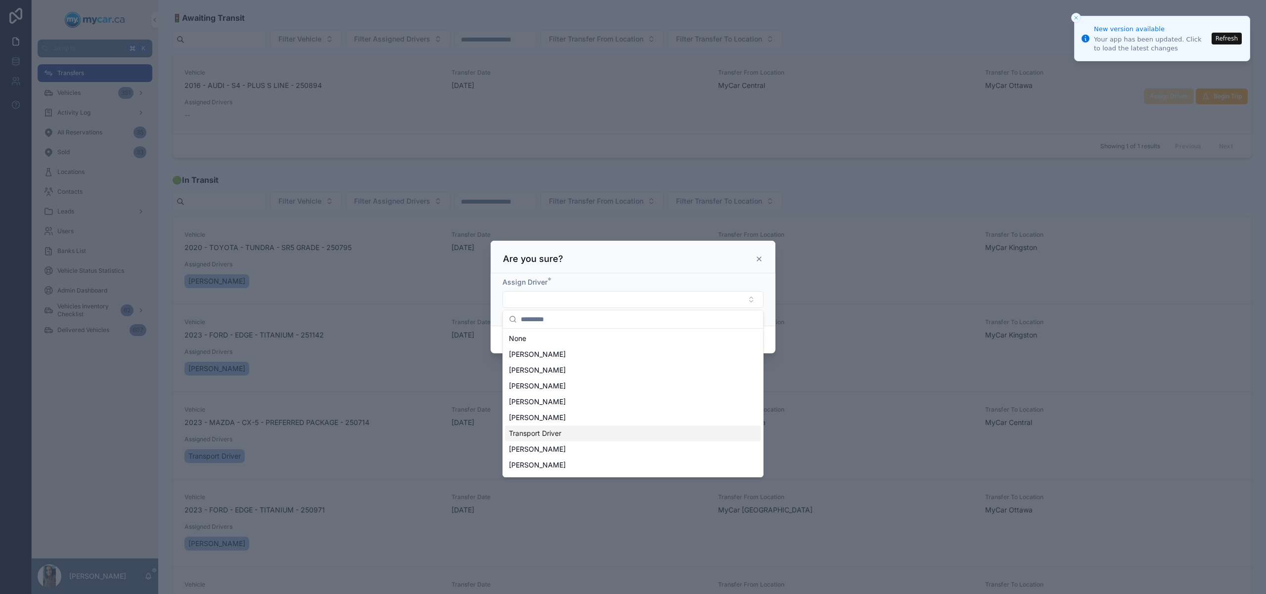
click at [596, 432] on div "Transport Driver" at bounding box center [633, 434] width 256 height 16
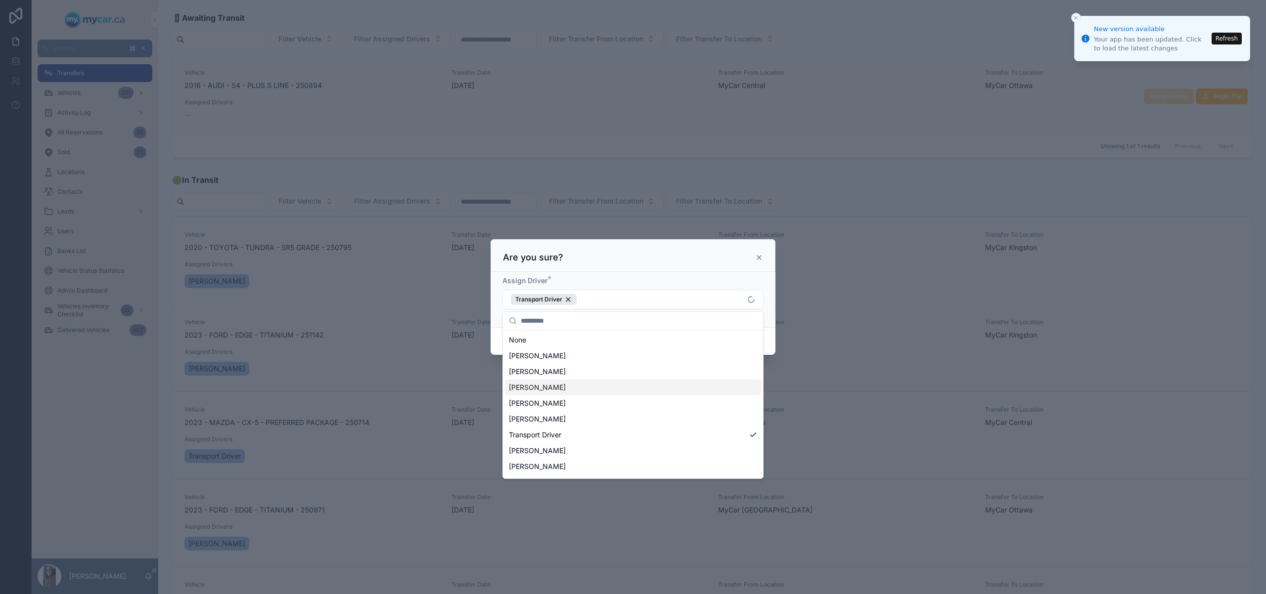
click at [771, 338] on div "Cancel Confirm" at bounding box center [633, 341] width 285 height 28
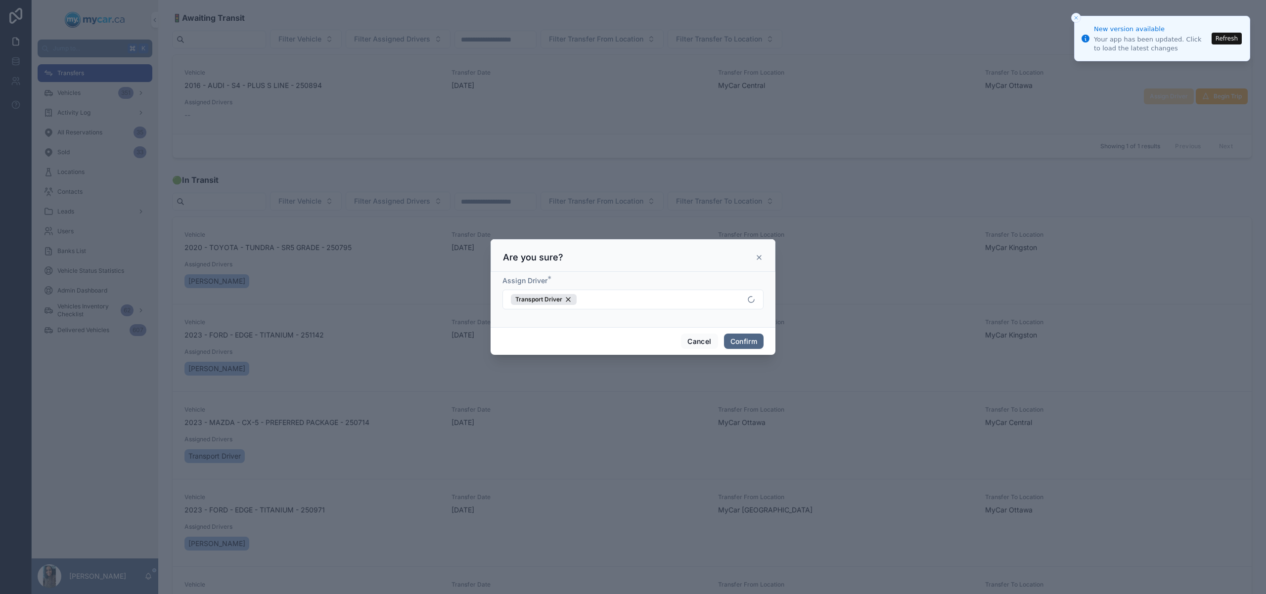
click at [754, 342] on button "Confirm" at bounding box center [744, 342] width 40 height 16
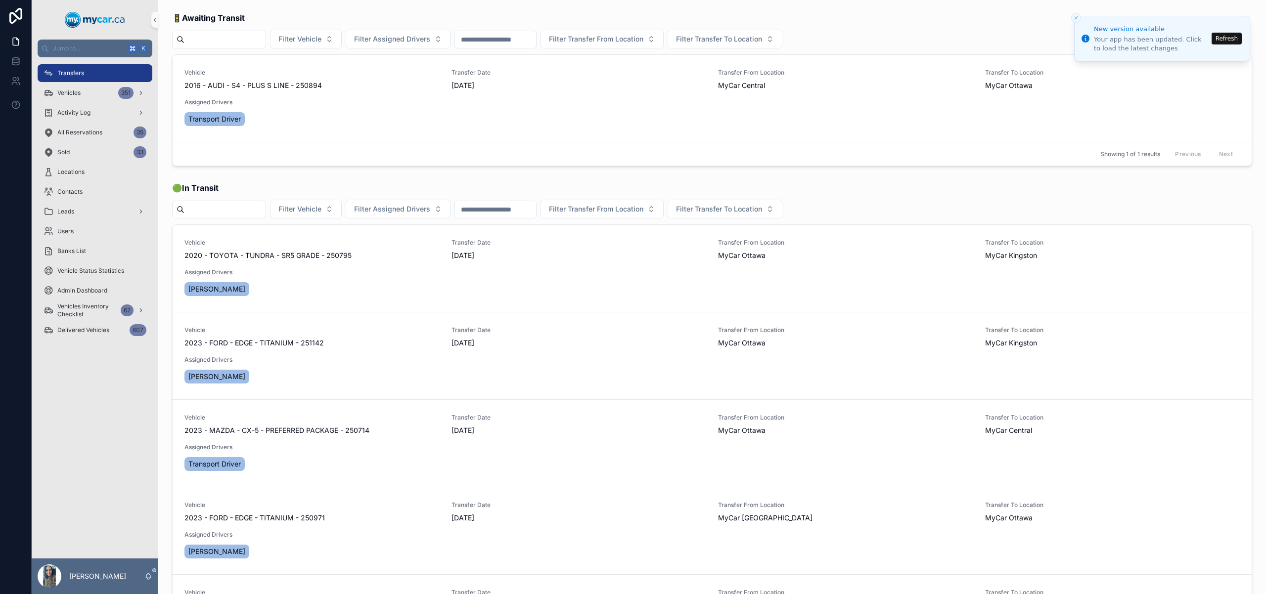
click at [1078, 13] on button "Close toast" at bounding box center [1076, 18] width 10 height 10
click at [1204, 101] on span "Update Transfer" at bounding box center [1219, 100] width 46 height 8
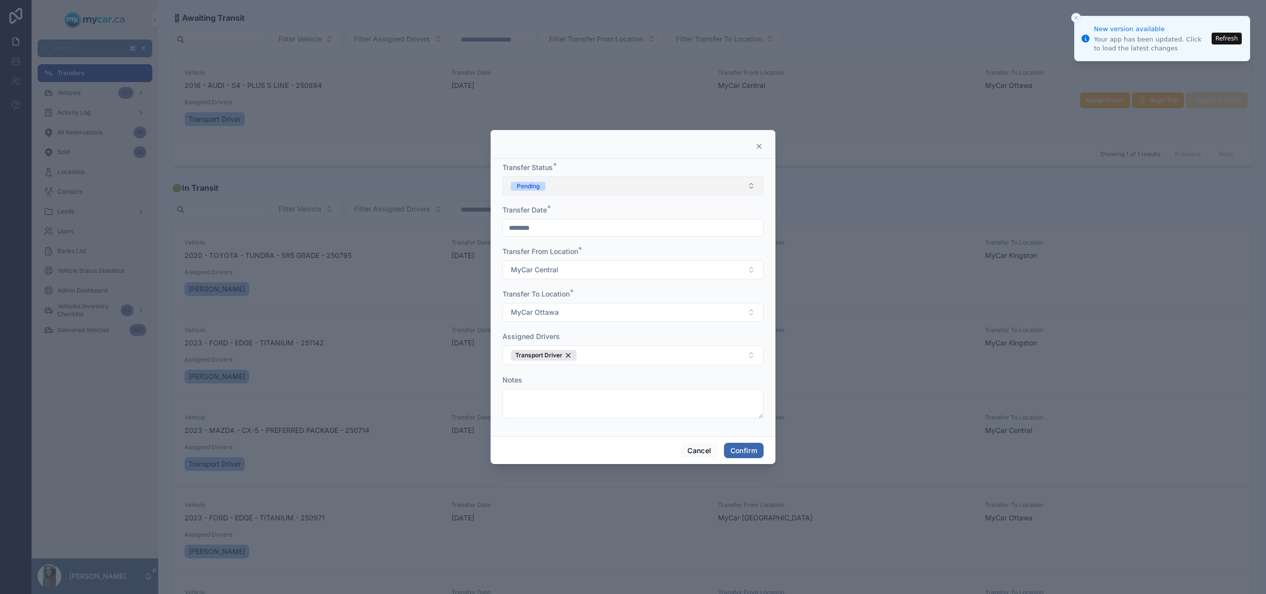
click at [564, 182] on button "Pending" at bounding box center [632, 186] width 261 height 19
click at [589, 242] on div "In Transit" at bounding box center [633, 240] width 256 height 15
click at [748, 446] on button "Confirm" at bounding box center [744, 451] width 40 height 16
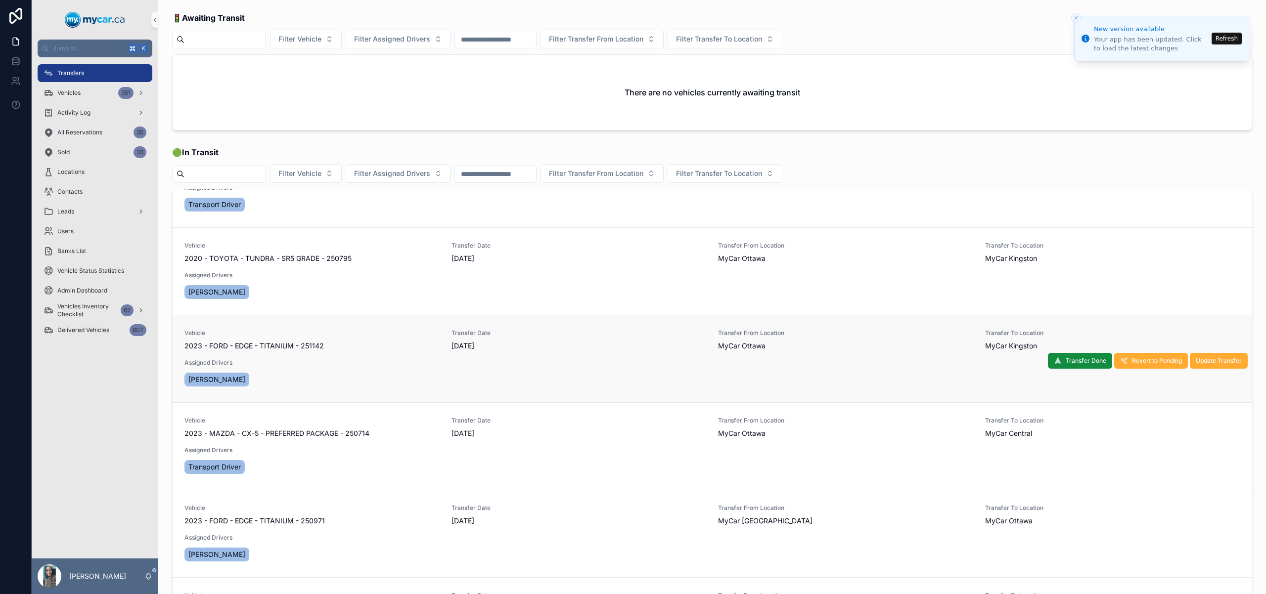
scroll to position [183, 0]
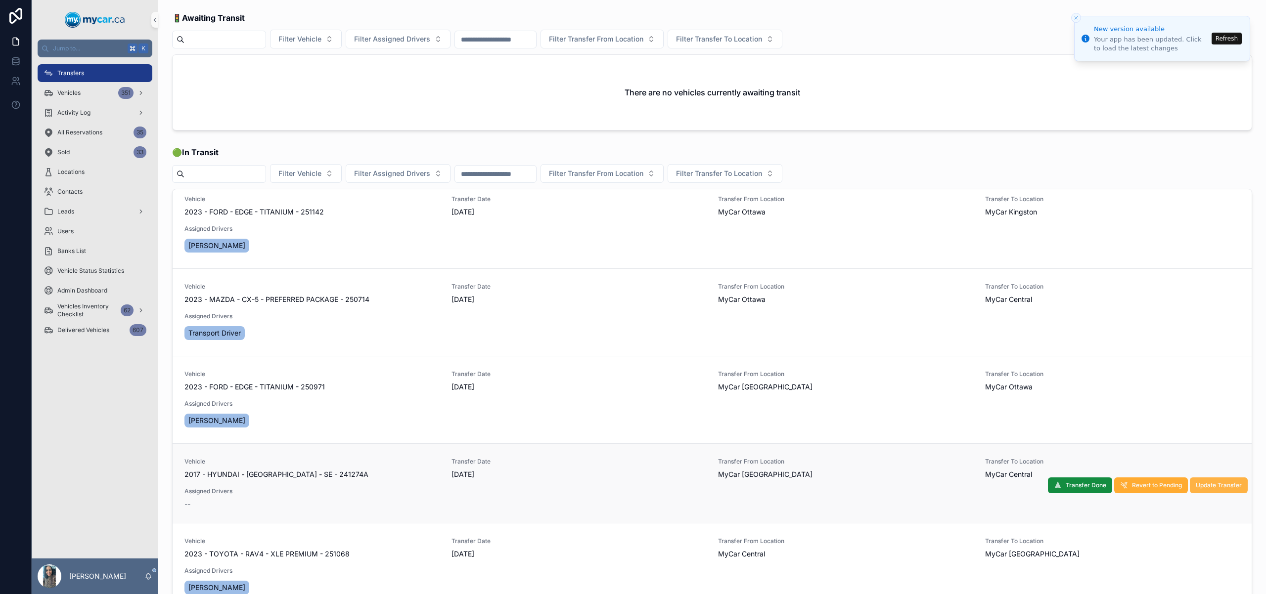
click at [1196, 486] on span "Update Transfer" at bounding box center [1219, 486] width 46 height 8
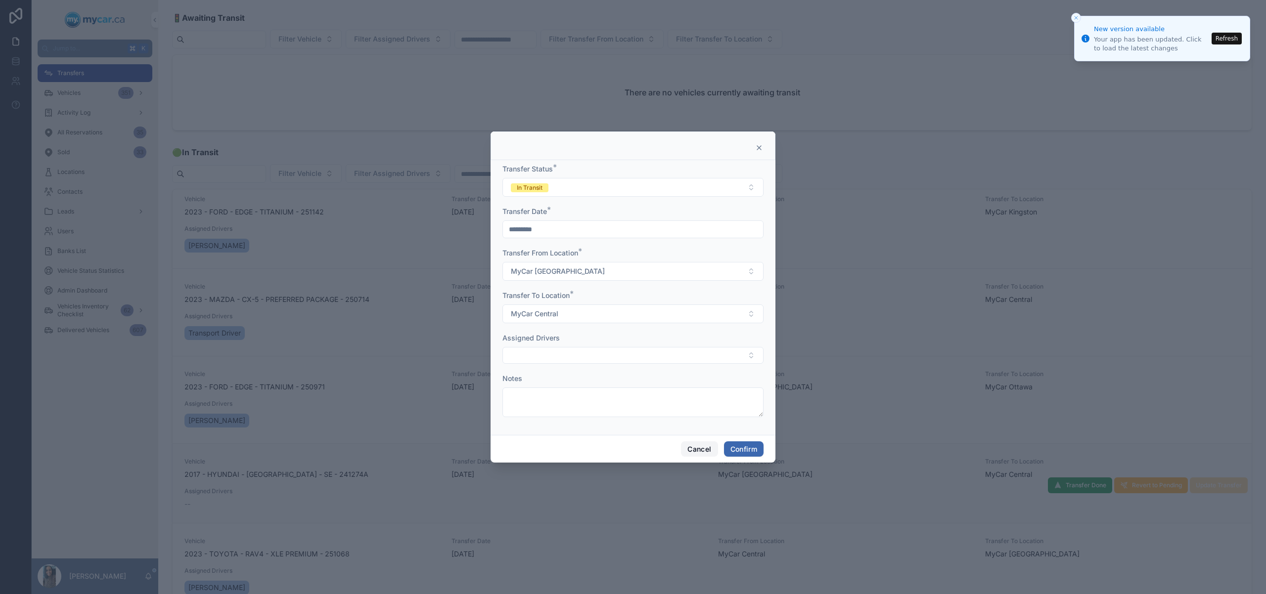
click at [706, 451] on button "Cancel" at bounding box center [699, 450] width 37 height 16
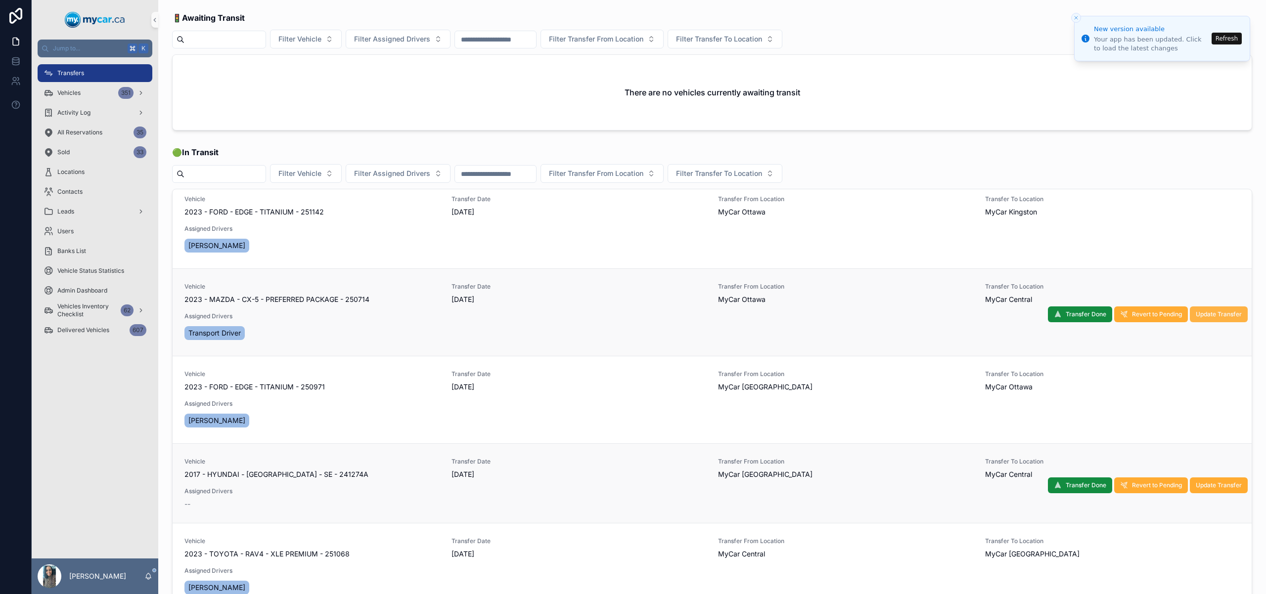
click at [1208, 318] on span "Update Transfer" at bounding box center [1219, 315] width 46 height 8
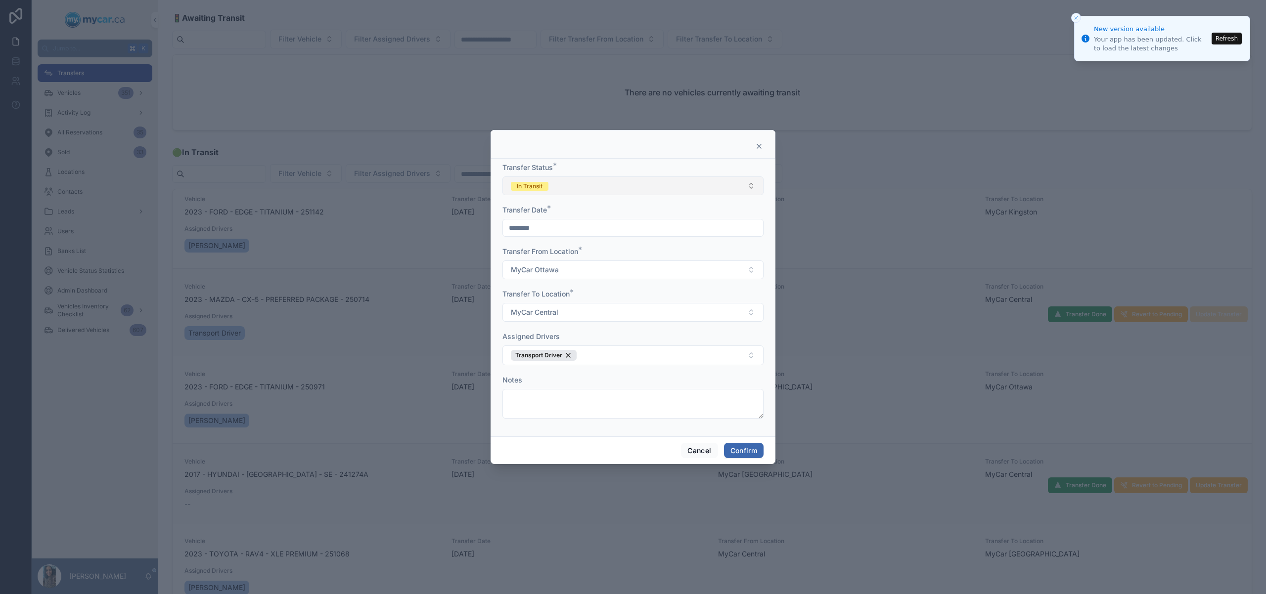
click at [654, 189] on button "In Transit" at bounding box center [632, 186] width 261 height 19
click at [594, 252] on div "Completed" at bounding box center [633, 255] width 256 height 15
click at [751, 449] on button "Confirm" at bounding box center [744, 451] width 40 height 16
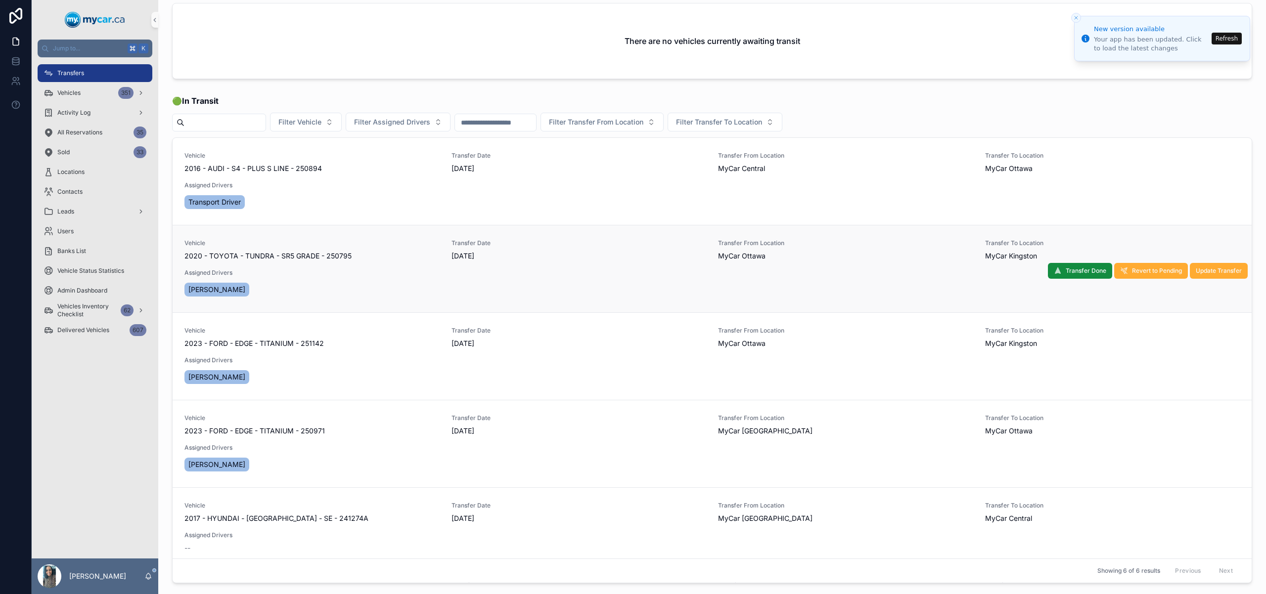
scroll to position [0, 0]
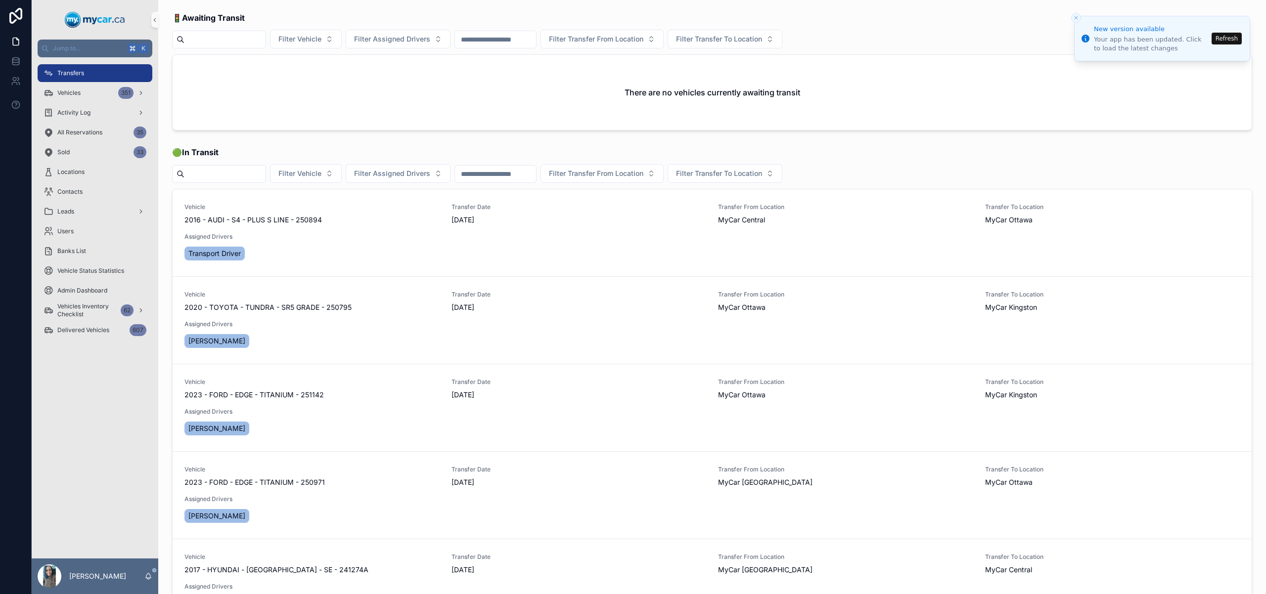
click at [136, 75] on div "Transfers" at bounding box center [95, 73] width 103 height 16
click at [95, 91] on div "Vehicles 351" at bounding box center [95, 93] width 103 height 16
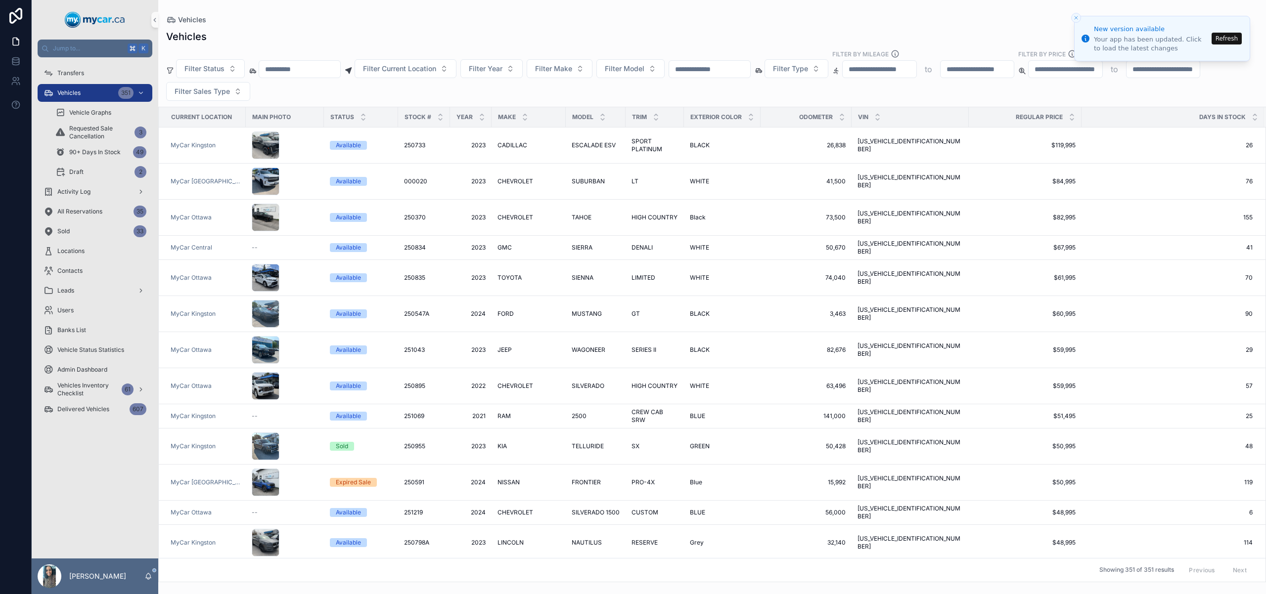
click at [738, 74] on input "scrollable content" at bounding box center [709, 69] width 81 height 14
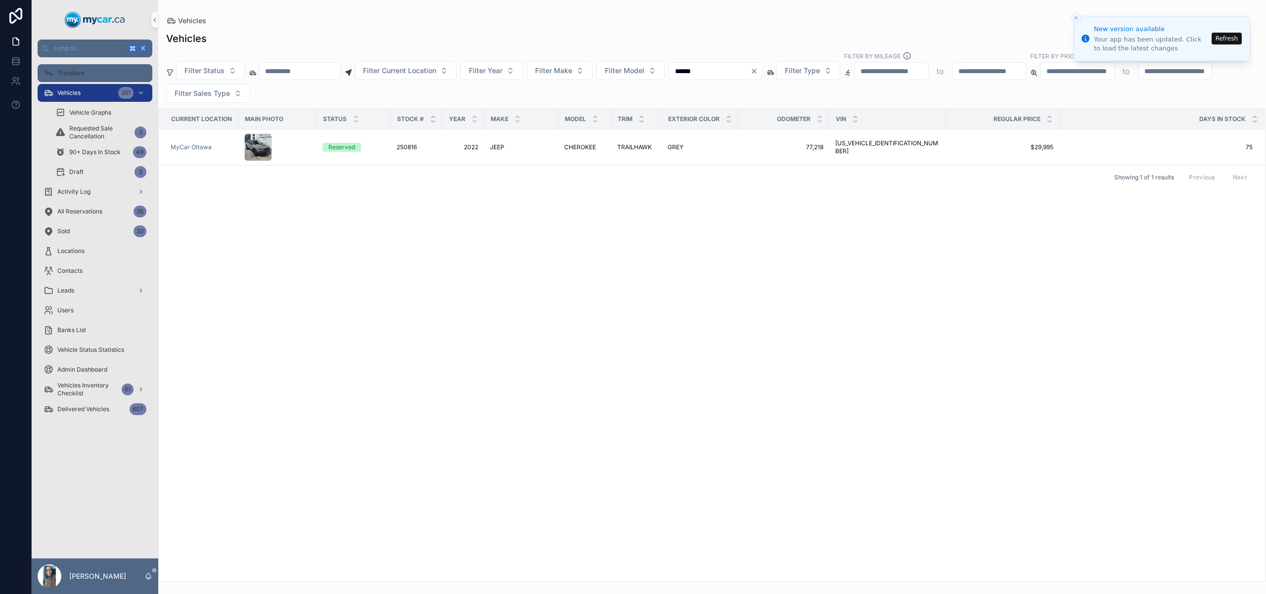
type input "******"
click at [91, 66] on div "Transfers" at bounding box center [95, 73] width 103 height 16
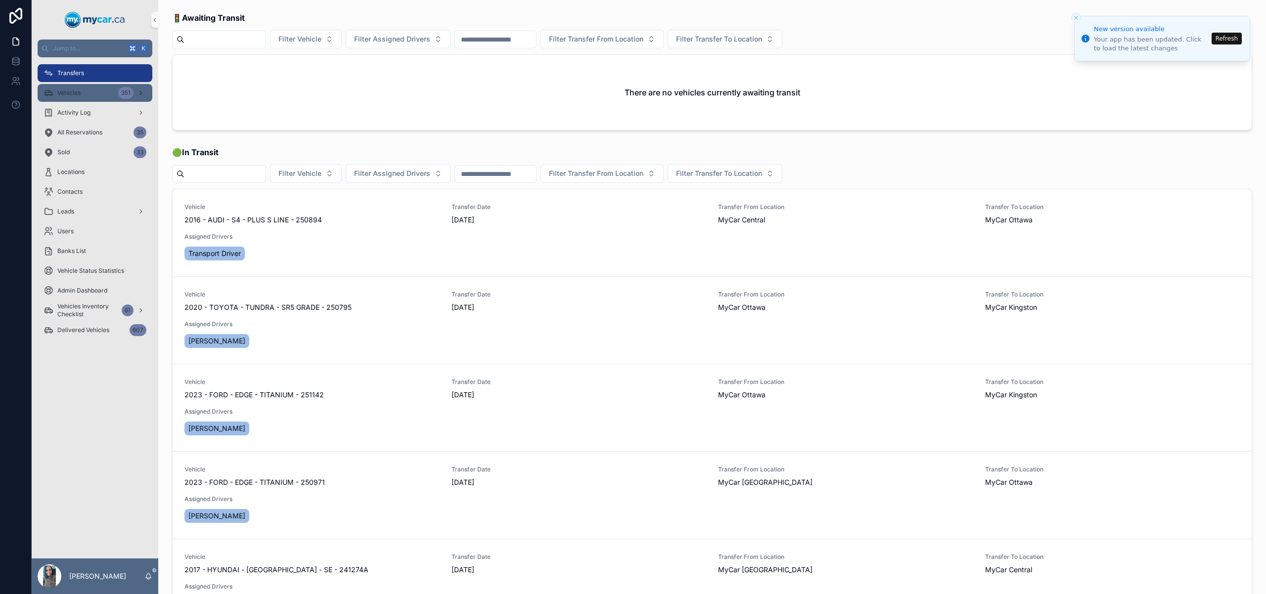
click at [71, 91] on span "Vehicles" at bounding box center [68, 93] width 23 height 8
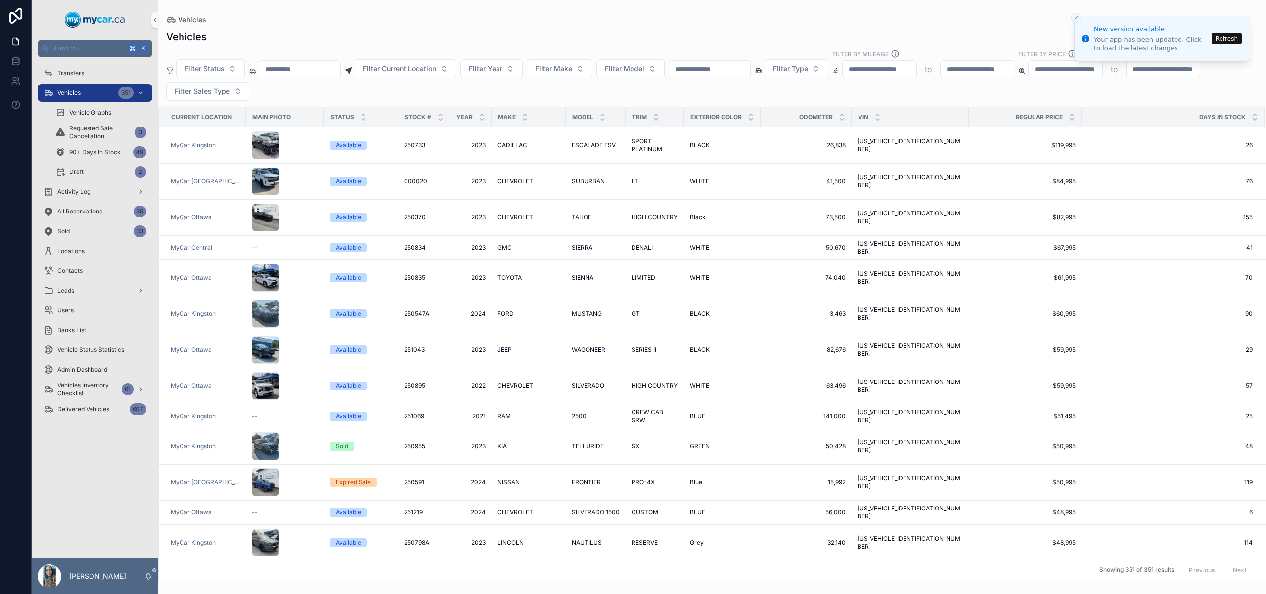
click at [750, 65] on input "scrollable content" at bounding box center [709, 69] width 81 height 14
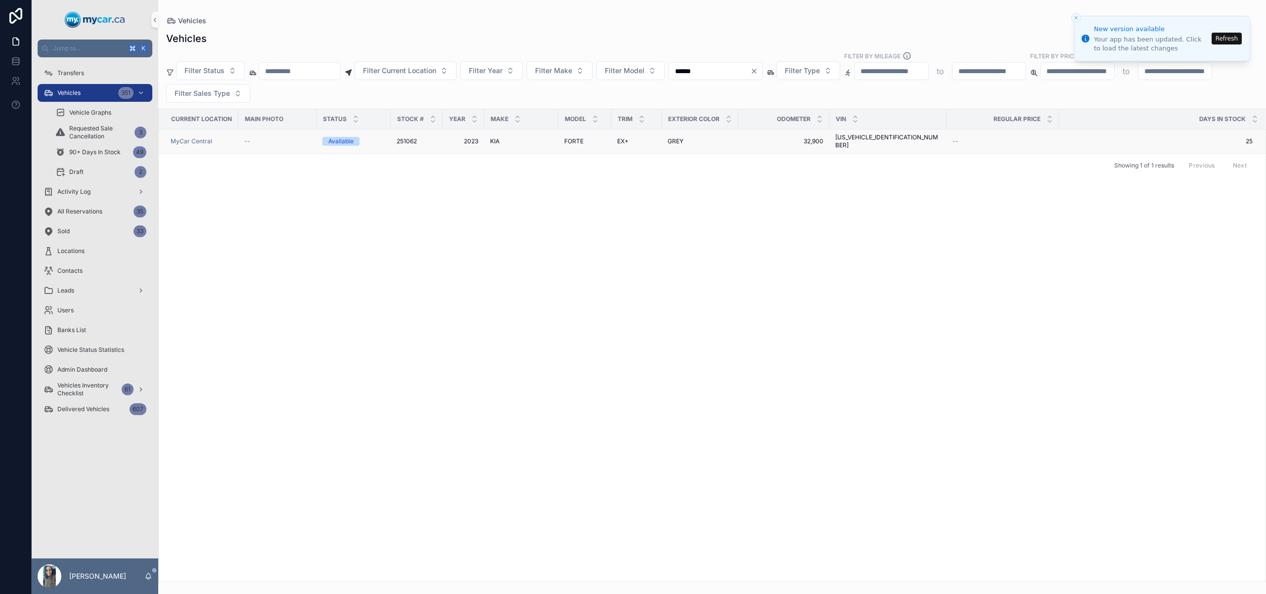
type input "******"
click at [657, 139] on td "EX+ EX+" at bounding box center [636, 142] width 50 height 24
click at [666, 142] on td "GREY GREY" at bounding box center [700, 142] width 77 height 24
click at [684, 141] on div "GREY GREY" at bounding box center [700, 141] width 65 height 8
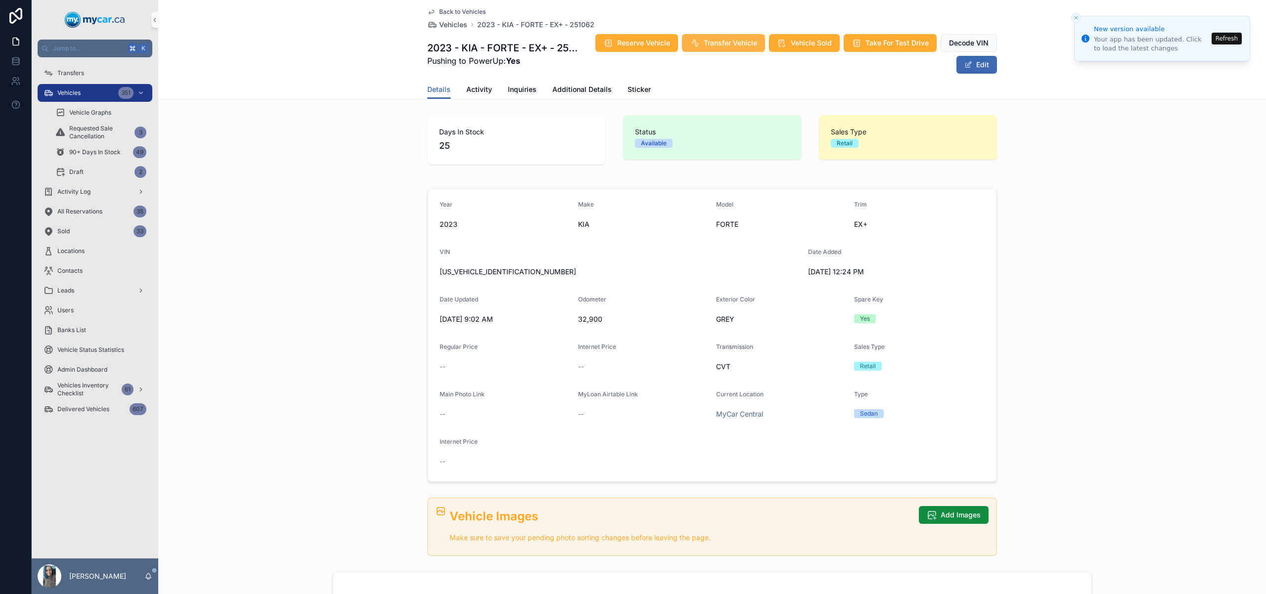
click at [718, 46] on span "Transfer Vehicle" at bounding box center [730, 43] width 53 height 10
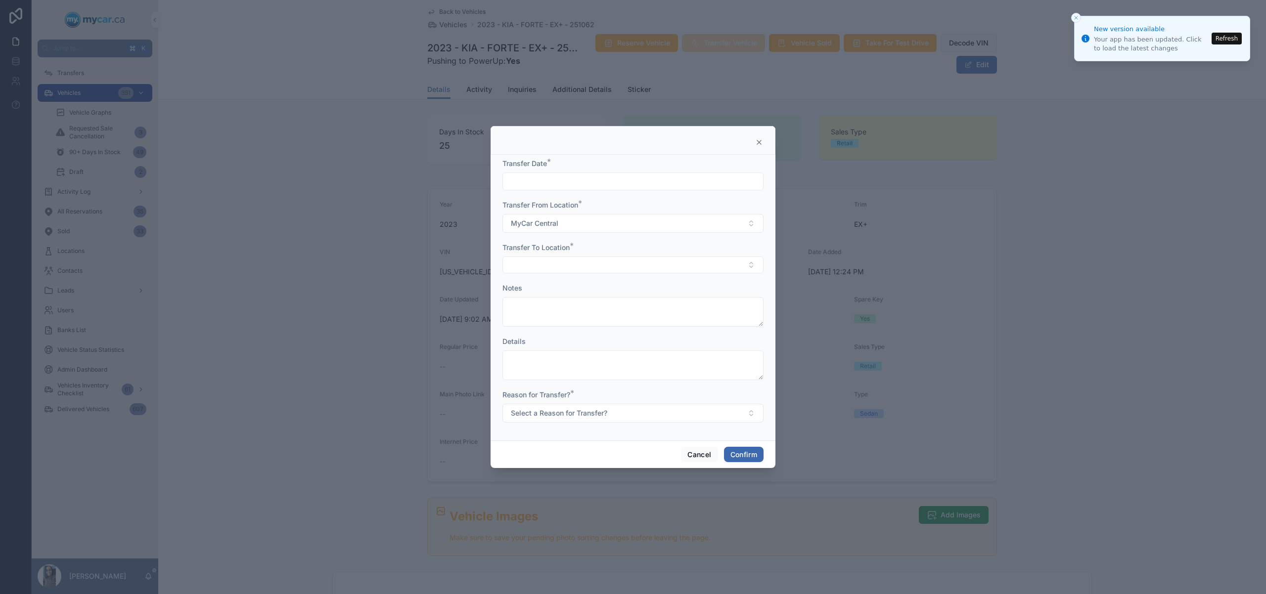
click at [632, 184] on input "text" at bounding box center [633, 182] width 260 height 14
click at [631, 260] on button "3" at bounding box center [633, 264] width 18 height 18
type input "********"
click at [510, 276] on form "Transfer Date * ******** Transfer From Location * MyCar Central Transfer To Loc…" at bounding box center [632, 296] width 261 height 274
click at [530, 265] on button "Select Button" at bounding box center [632, 265] width 261 height 17
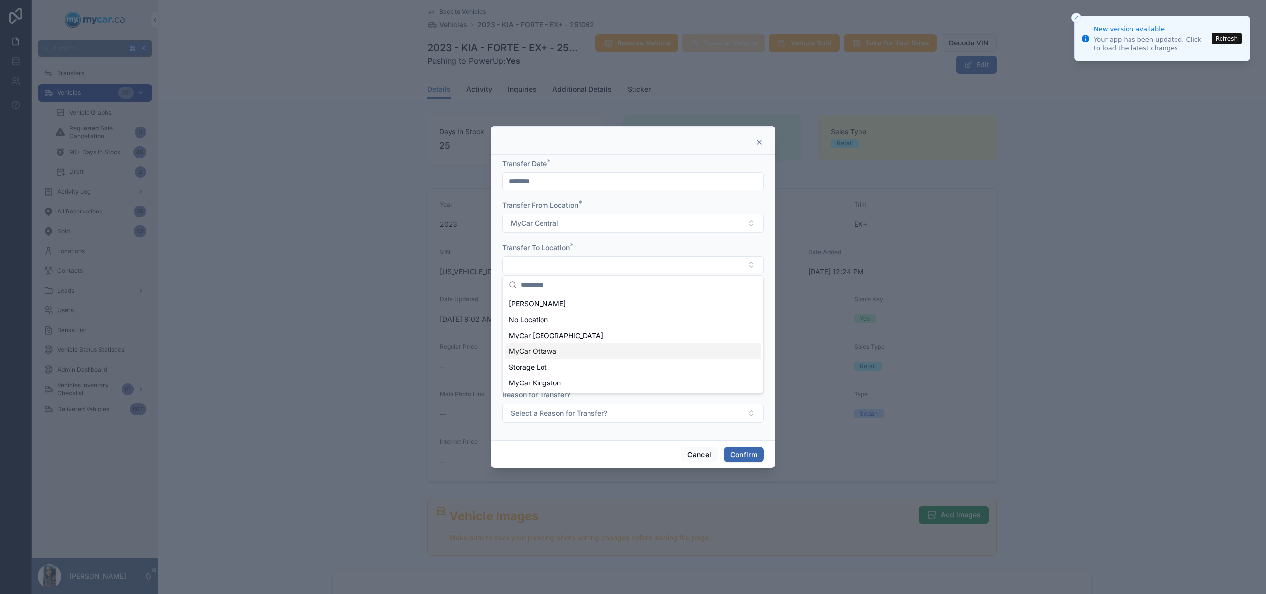
click at [565, 352] on div "MyCar Ottawa" at bounding box center [633, 352] width 256 height 16
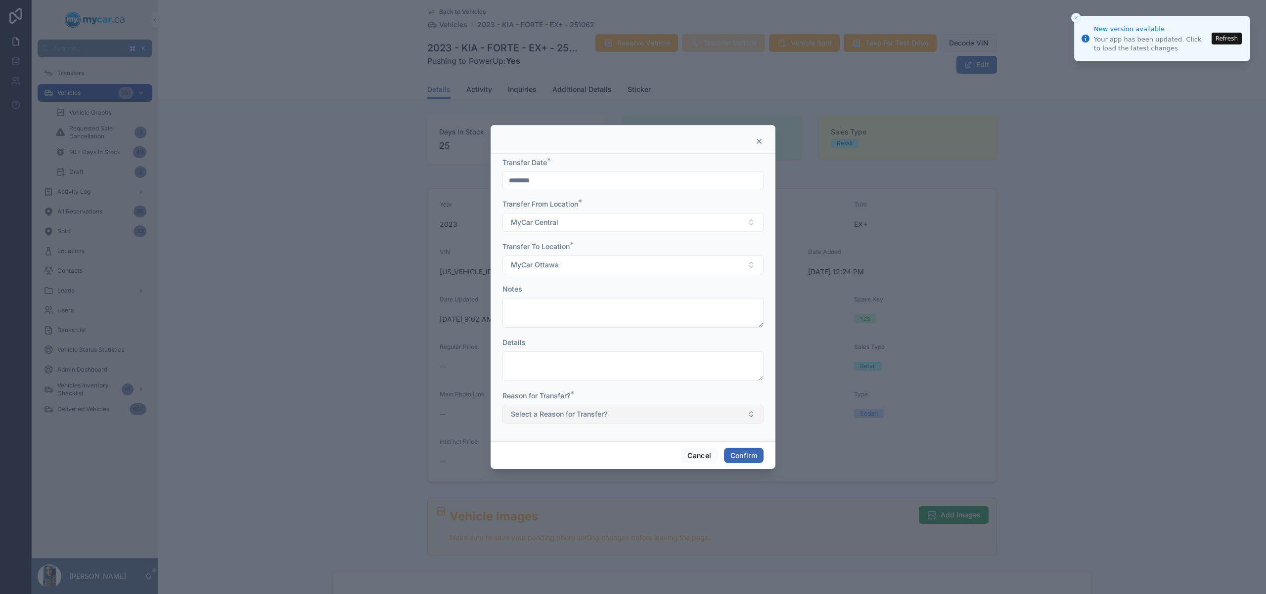
click at [590, 417] on span "Select a Reason for Transfer?" at bounding box center [559, 414] width 96 height 10
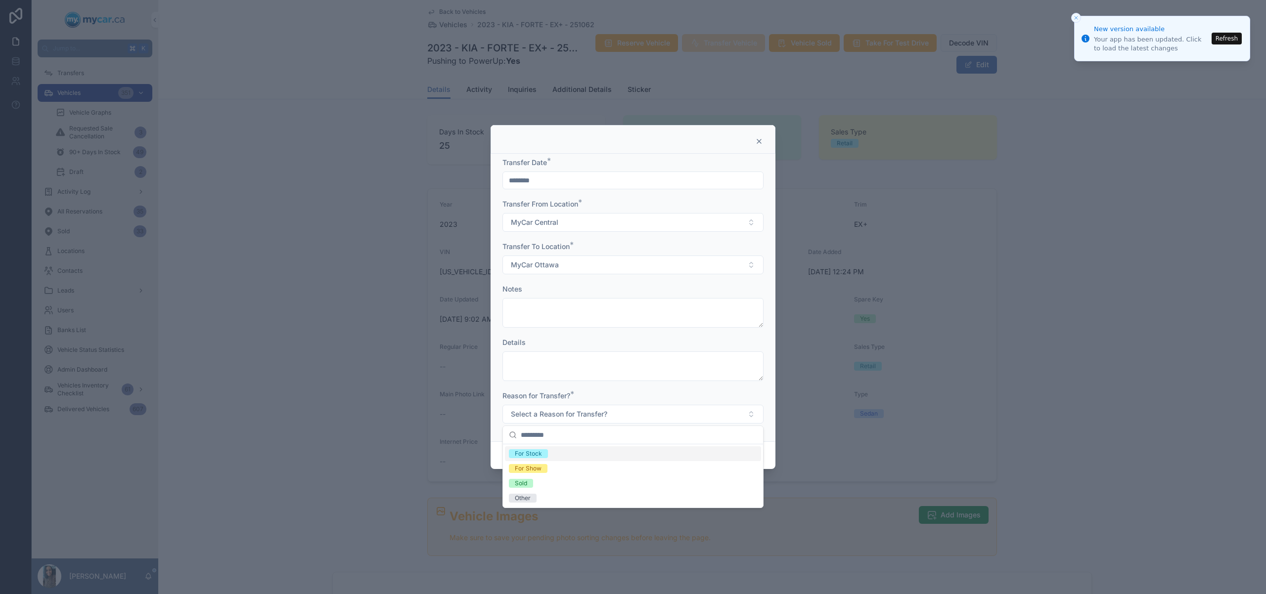
drag, startPoint x: 581, startPoint y: 455, endPoint x: 757, endPoint y: 444, distance: 176.9
click at [581, 455] on div "For Stock" at bounding box center [633, 454] width 256 height 15
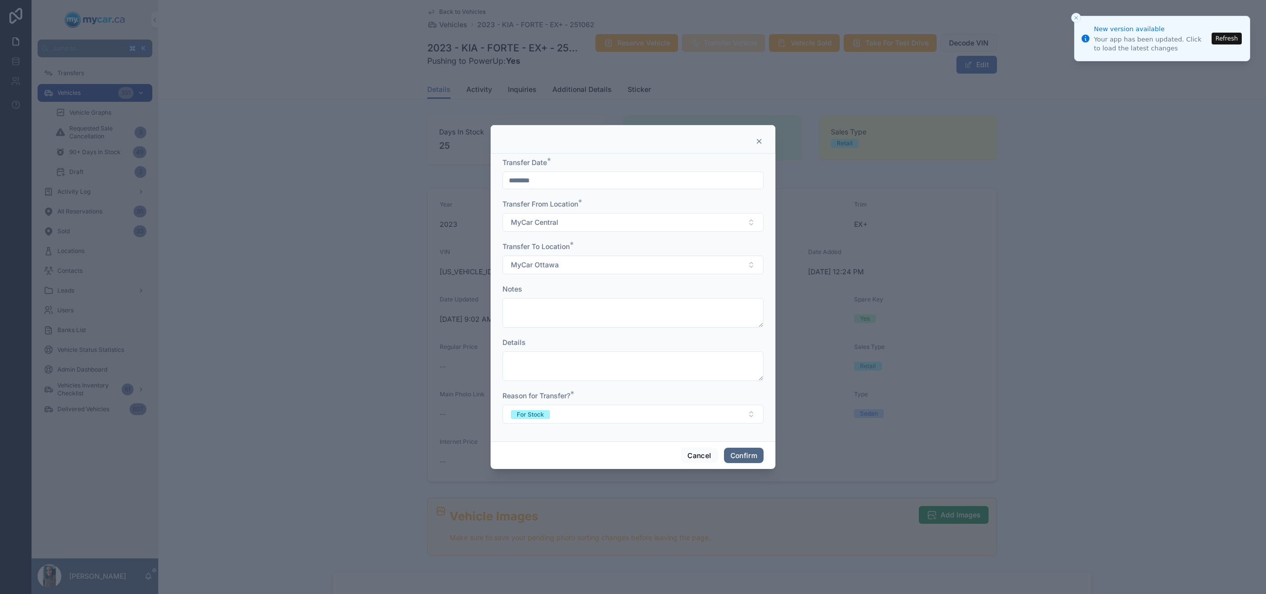
click at [740, 453] on button "Confirm" at bounding box center [744, 456] width 40 height 16
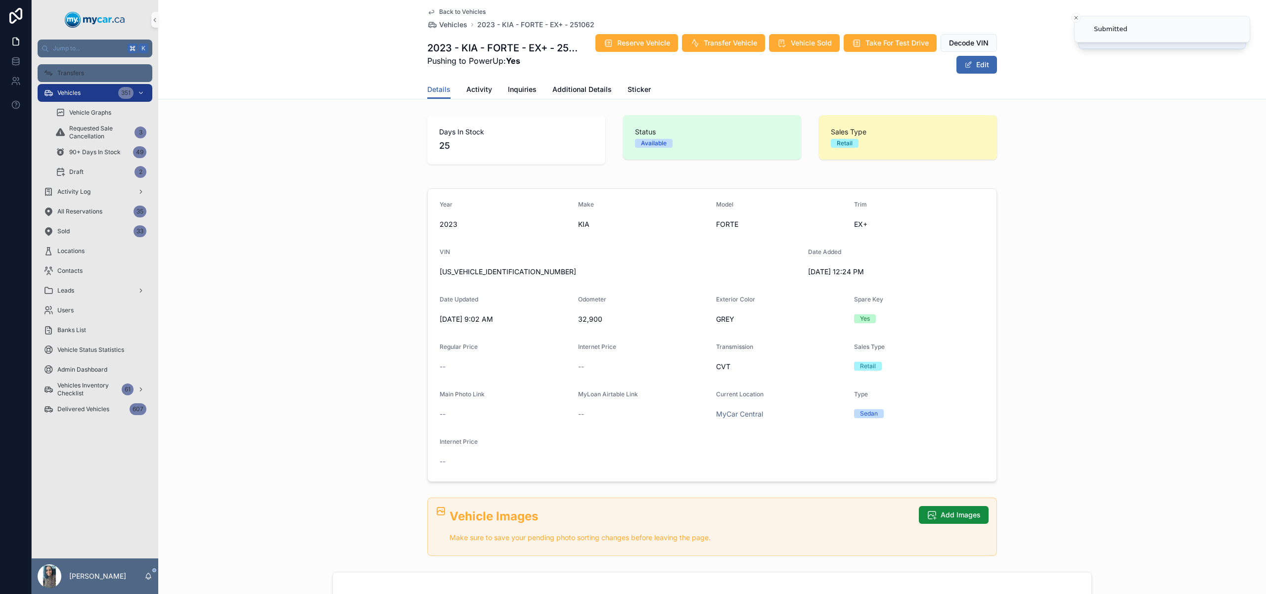
click at [105, 66] on div "Transfers" at bounding box center [95, 73] width 103 height 16
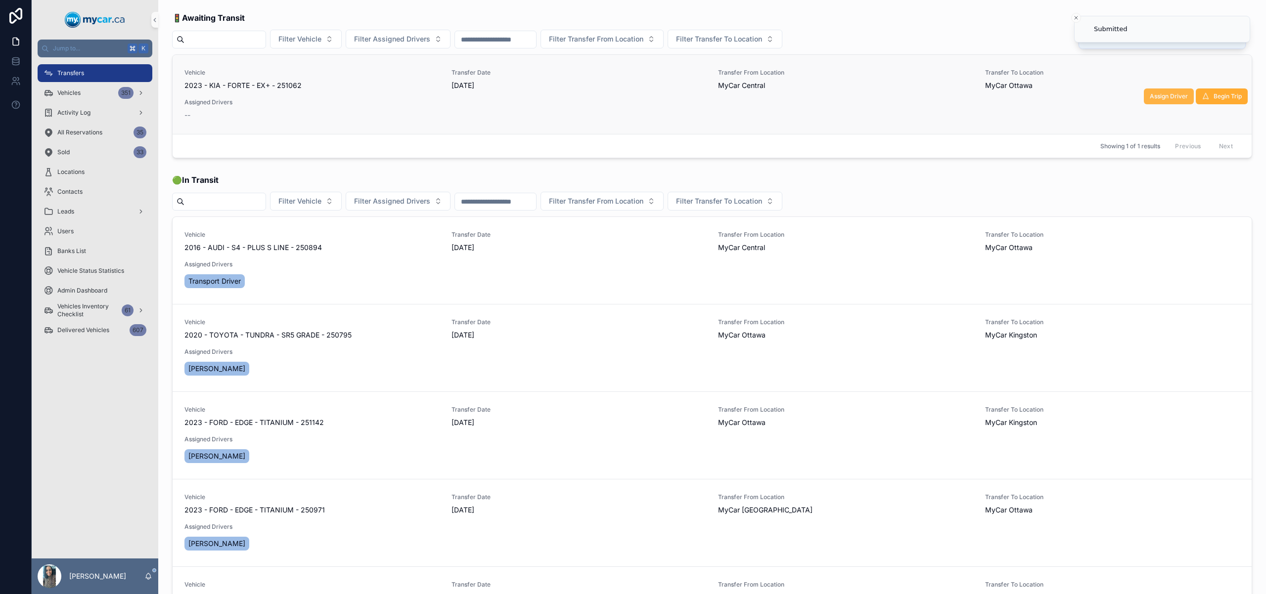
click at [1169, 98] on span "Assign Driver" at bounding box center [1169, 96] width 38 height 8
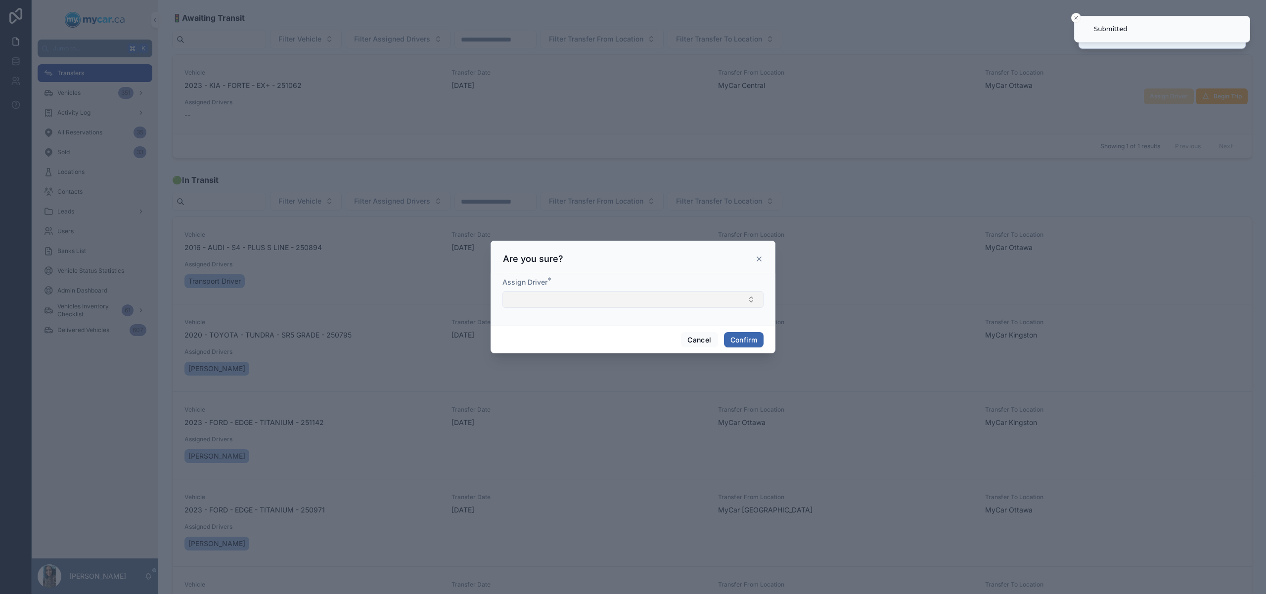
click at [576, 292] on button "Select Button" at bounding box center [632, 299] width 261 height 17
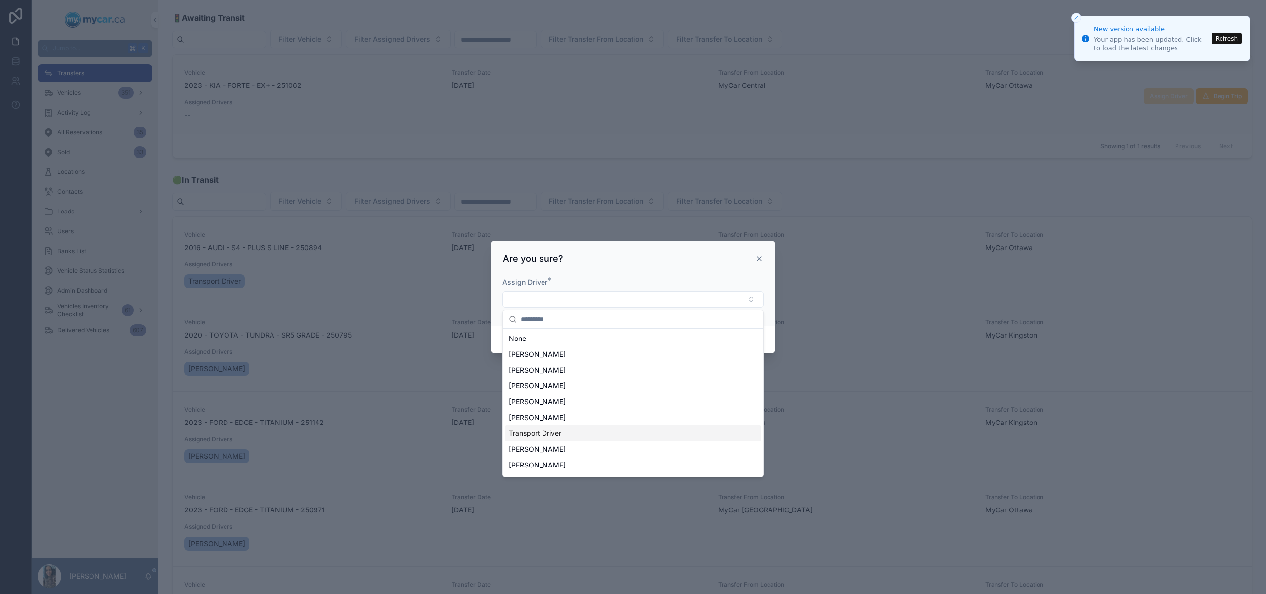
click at [586, 436] on div "Transport Driver" at bounding box center [633, 434] width 256 height 16
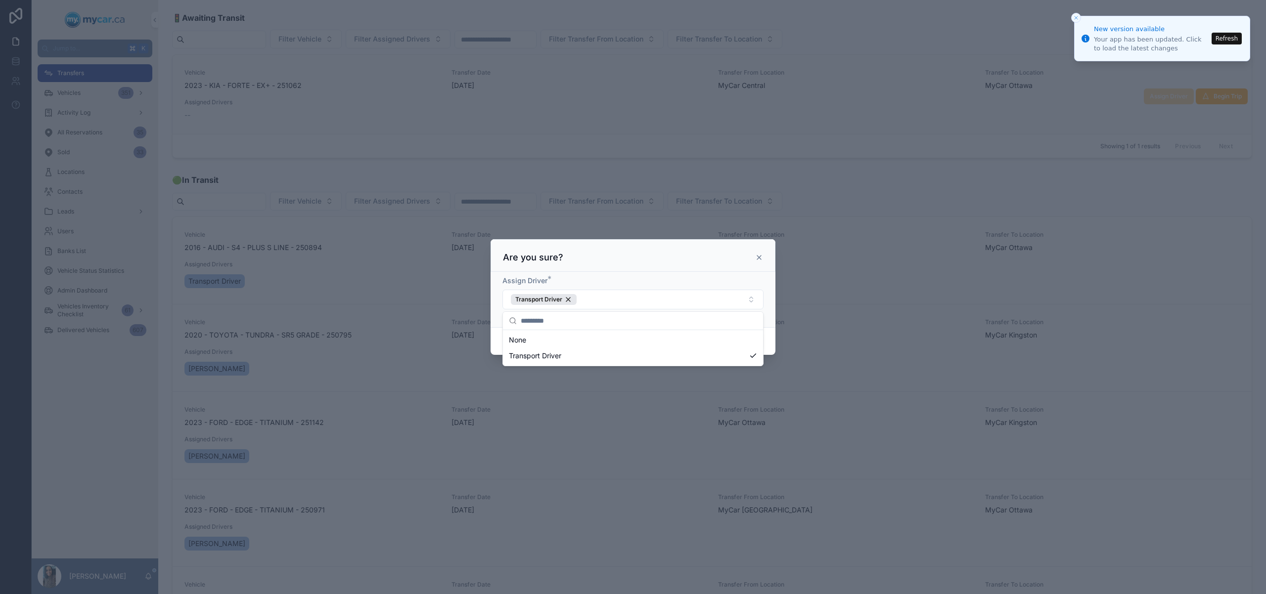
click at [771, 316] on div "Assign Driver * Transport Driver" at bounding box center [633, 299] width 285 height 55
click at [760, 338] on button "Confirm" at bounding box center [744, 342] width 40 height 16
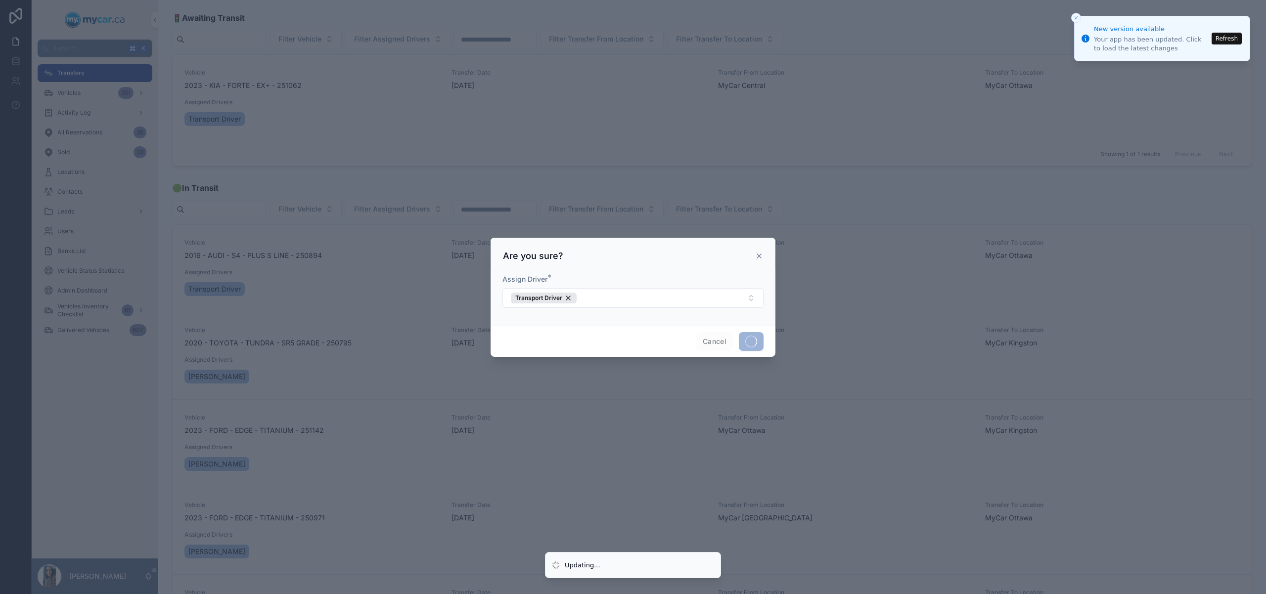
click at [1221, 95] on div at bounding box center [633, 297] width 1266 height 594
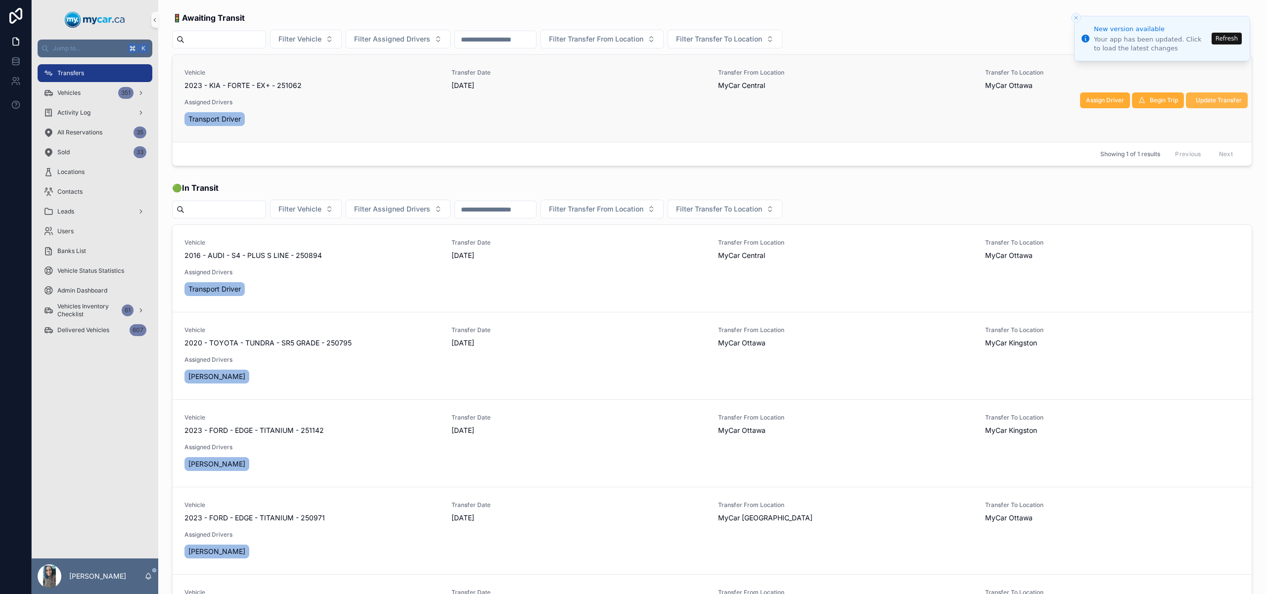
click at [1211, 100] on span "Update Transfer" at bounding box center [1219, 100] width 46 height 8
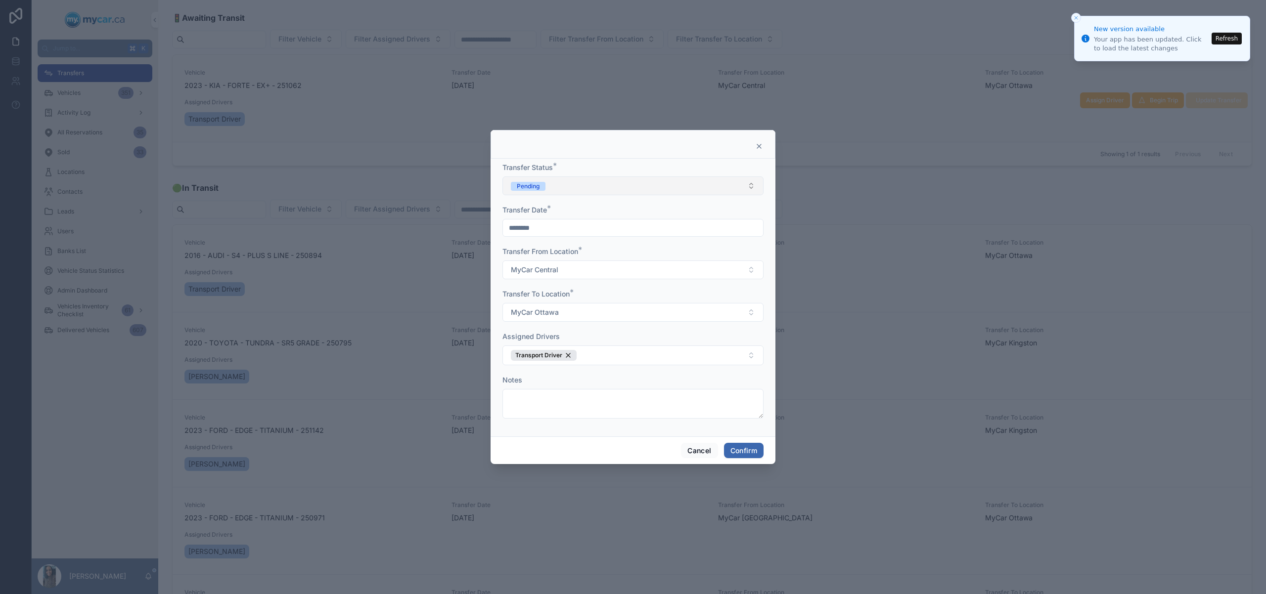
click at [559, 184] on button "Pending" at bounding box center [632, 186] width 261 height 19
click at [556, 240] on div "In Transit" at bounding box center [633, 240] width 256 height 15
click at [752, 450] on button "Confirm" at bounding box center [744, 451] width 40 height 16
